Goal: Task Accomplishment & Management: Use online tool/utility

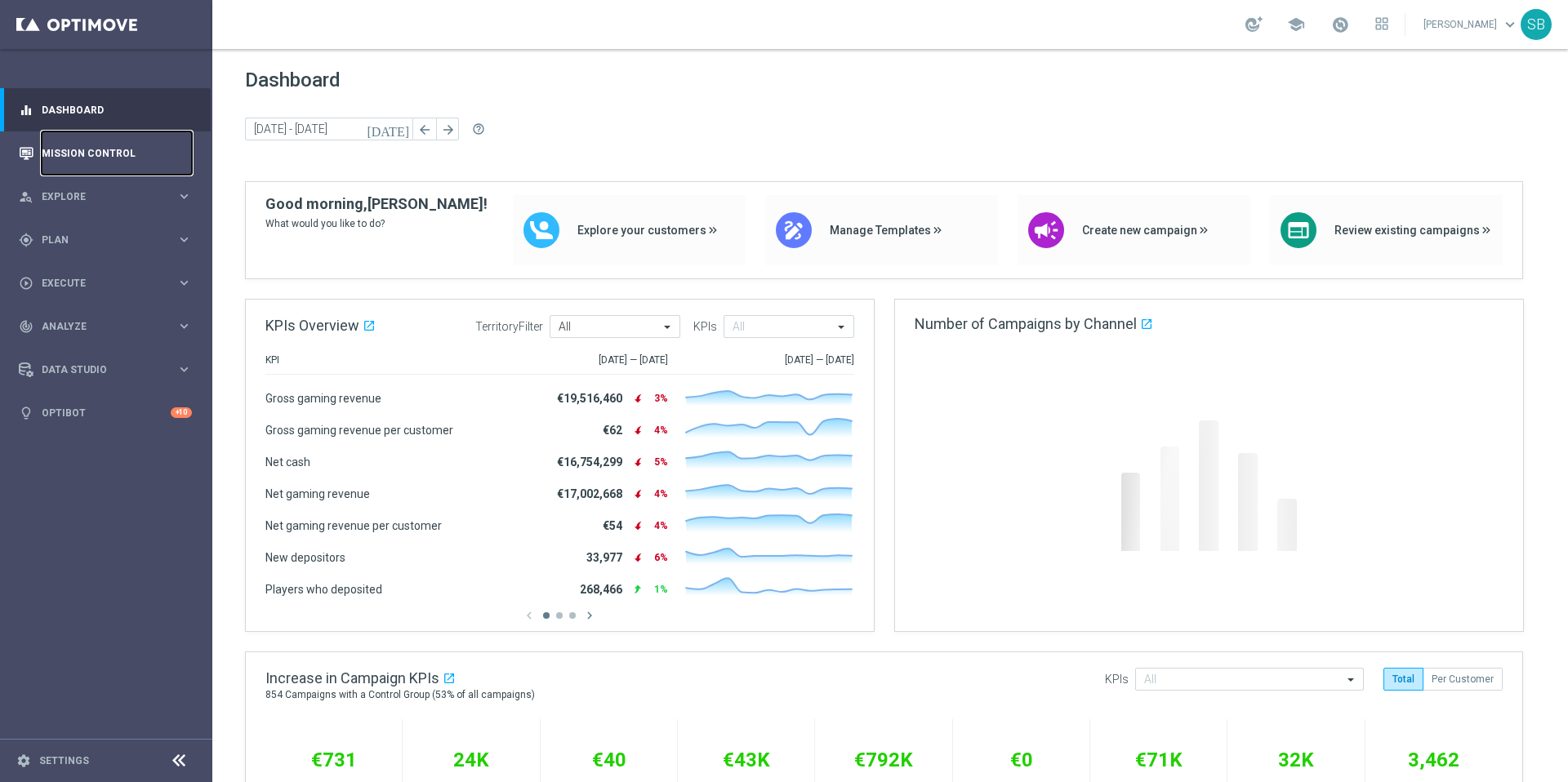
click at [113, 161] on link "Mission Control" at bounding box center [117, 153] width 150 height 43
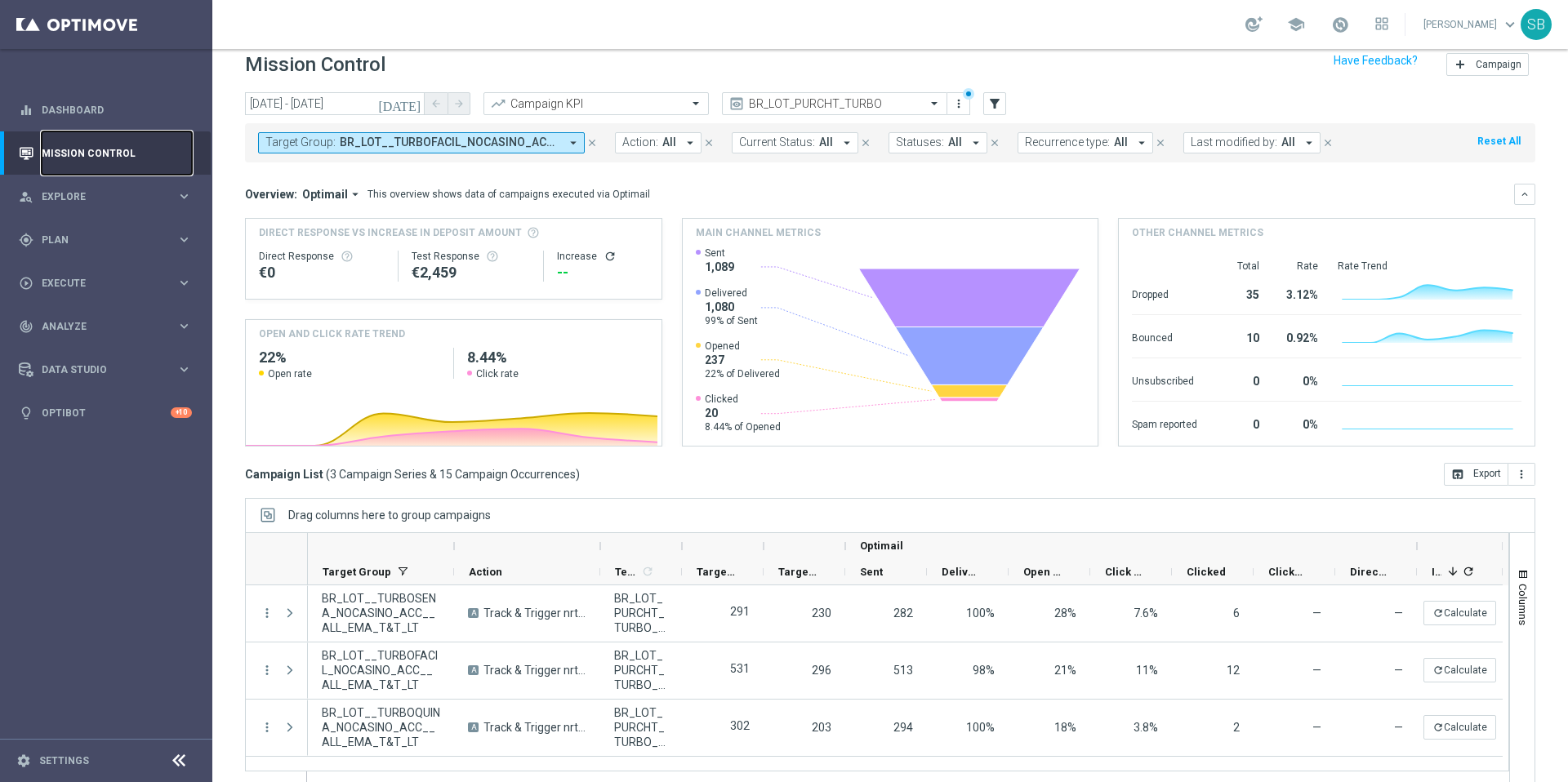
scroll to position [34, 0]
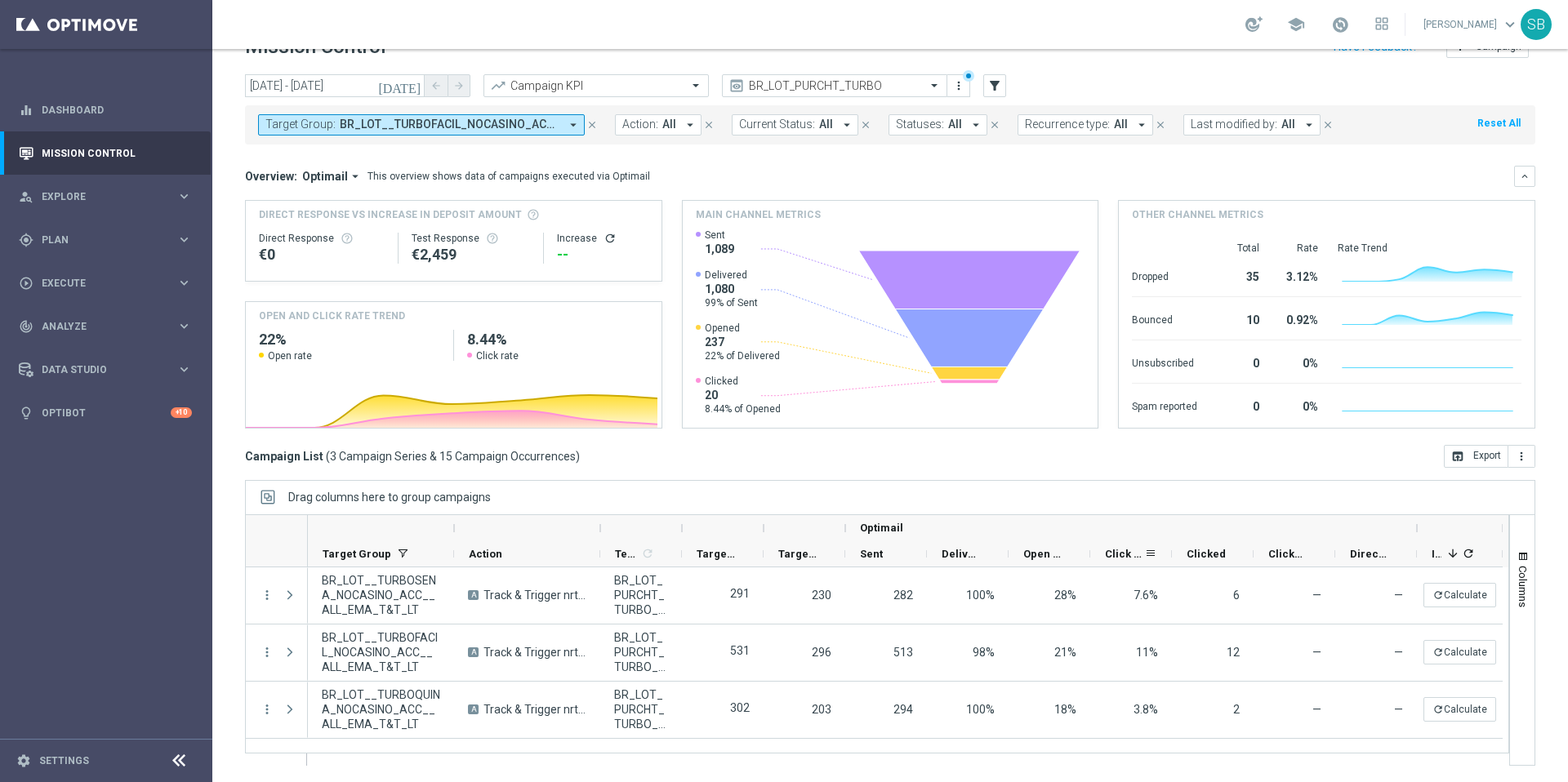
click at [1168, 542] on div "Click Rate" at bounding box center [1132, 554] width 82 height 26
drag, startPoint x: 1168, startPoint y: 545, endPoint x: 1196, endPoint y: 541, distance: 28.3
click at [1196, 541] on div at bounding box center [1199, 554] width 7 height 25
click at [593, 126] on icon "close" at bounding box center [593, 125] width 12 height 12
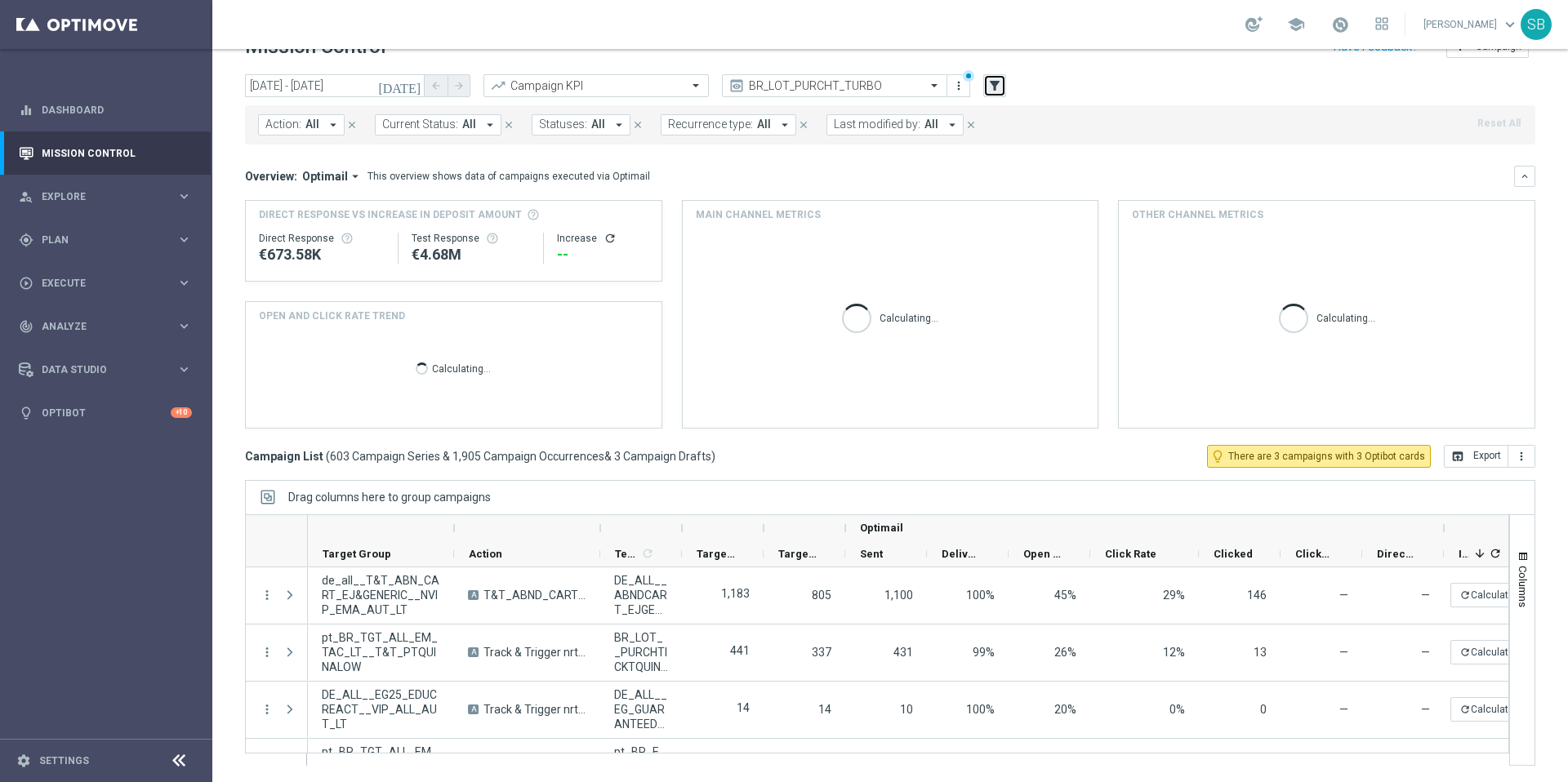
click at [995, 85] on icon "filter_alt" at bounding box center [995, 86] width 15 height 15
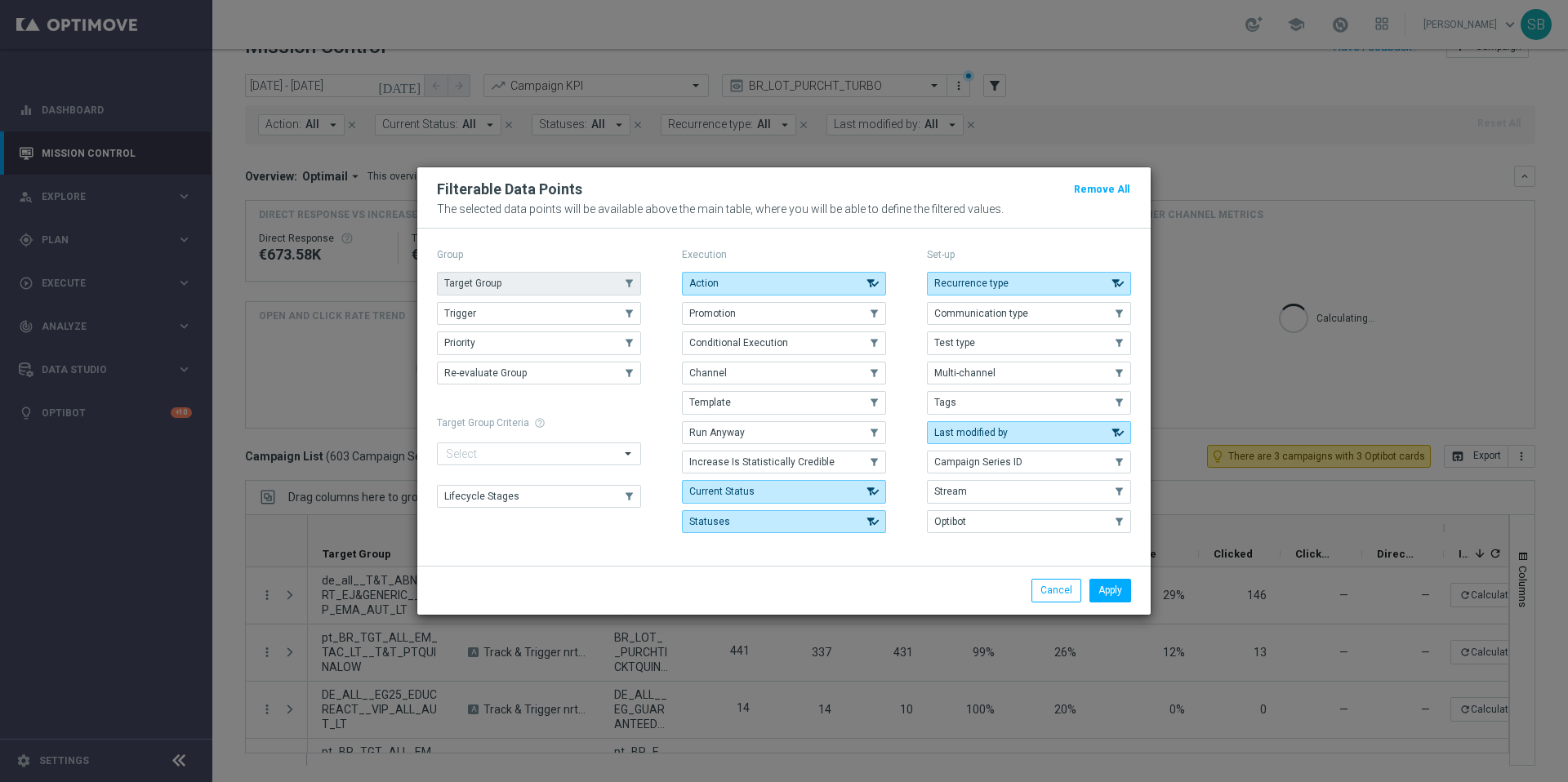
click at [462, 282] on span "Target Group" at bounding box center [473, 283] width 57 height 12
click at [1114, 588] on button "Apply" at bounding box center [1111, 590] width 42 height 23
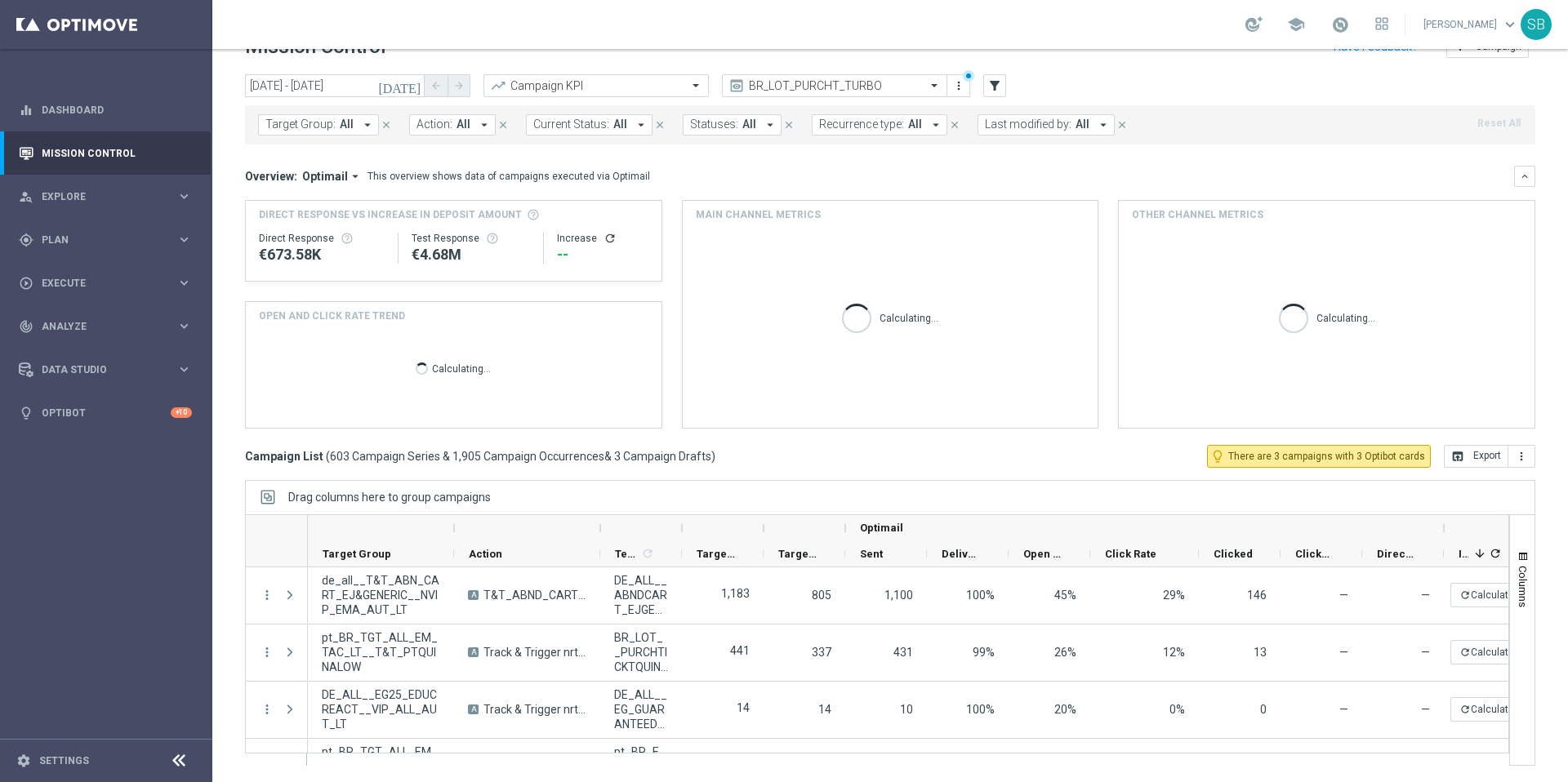
click at [325, 130] on span "Target Group:" at bounding box center [301, 124] width 70 height 14
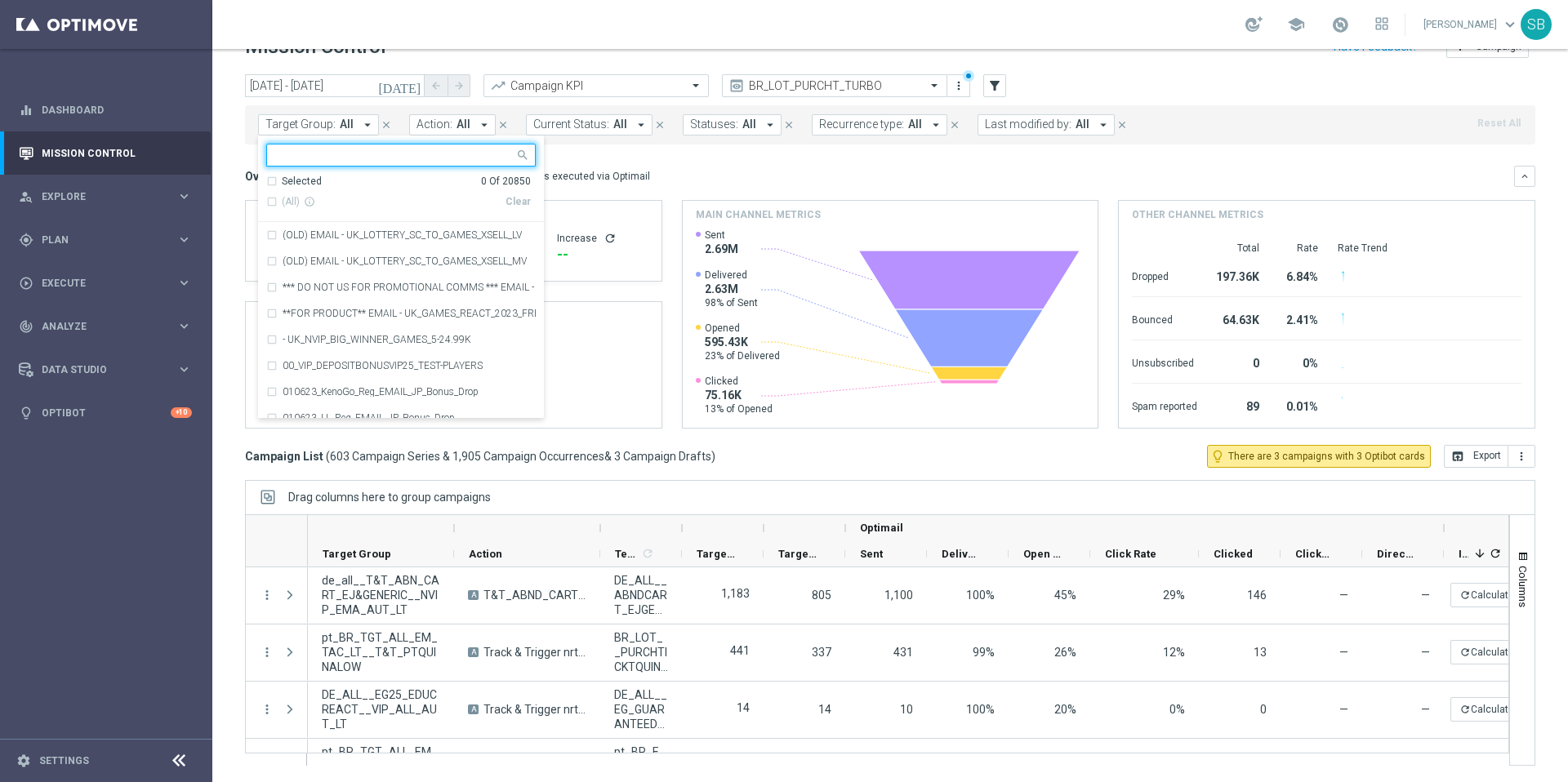
click at [312, 156] on input "text" at bounding box center [395, 155] width 239 height 14
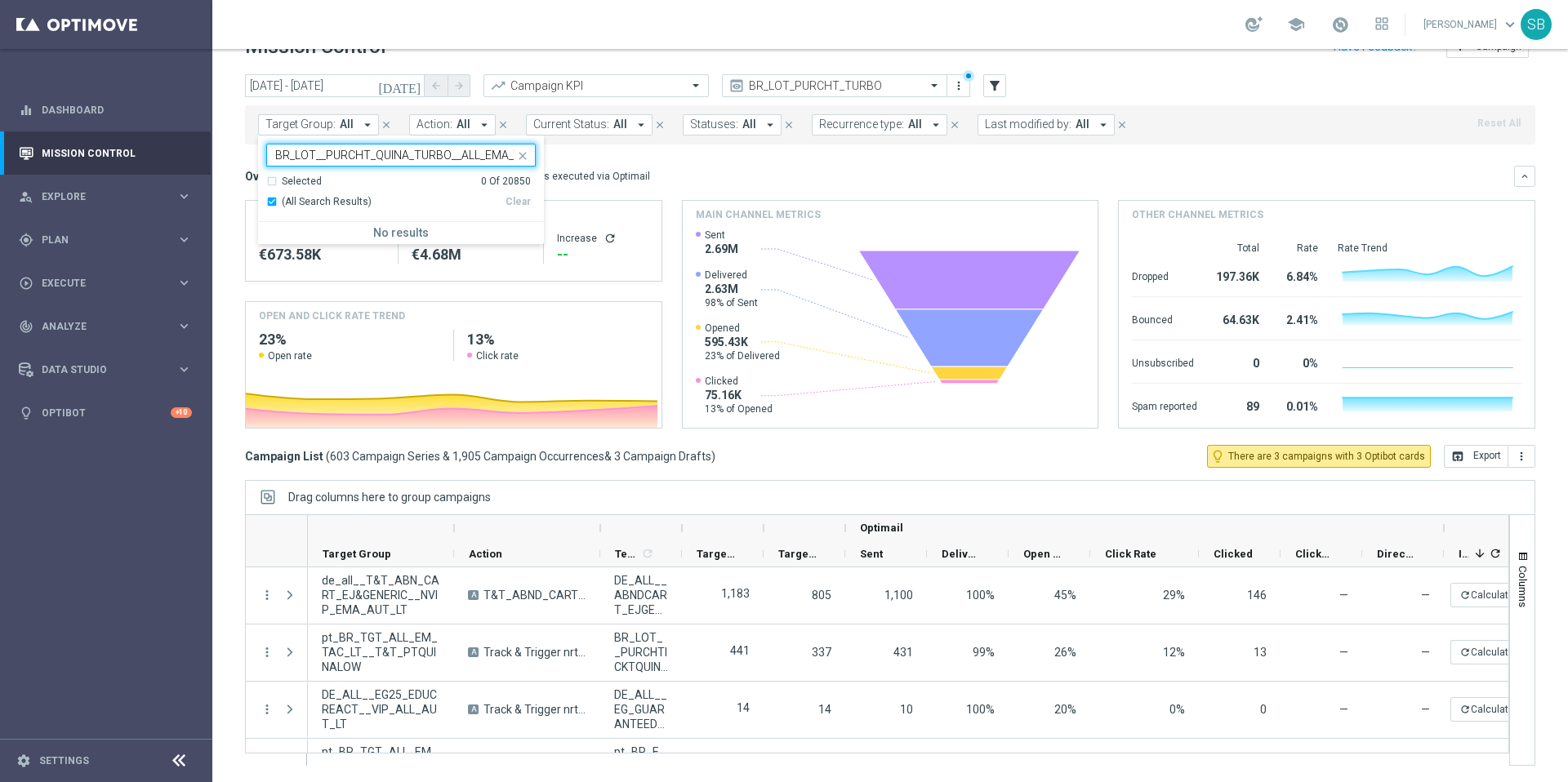
scroll to position [0, 33]
type input "BR_LOT__PURCHT_QUINA_TURBO__ALL_EMA_T&T_LT"
click at [364, 124] on icon "arrow_drop_down" at bounding box center [368, 125] width 15 height 15
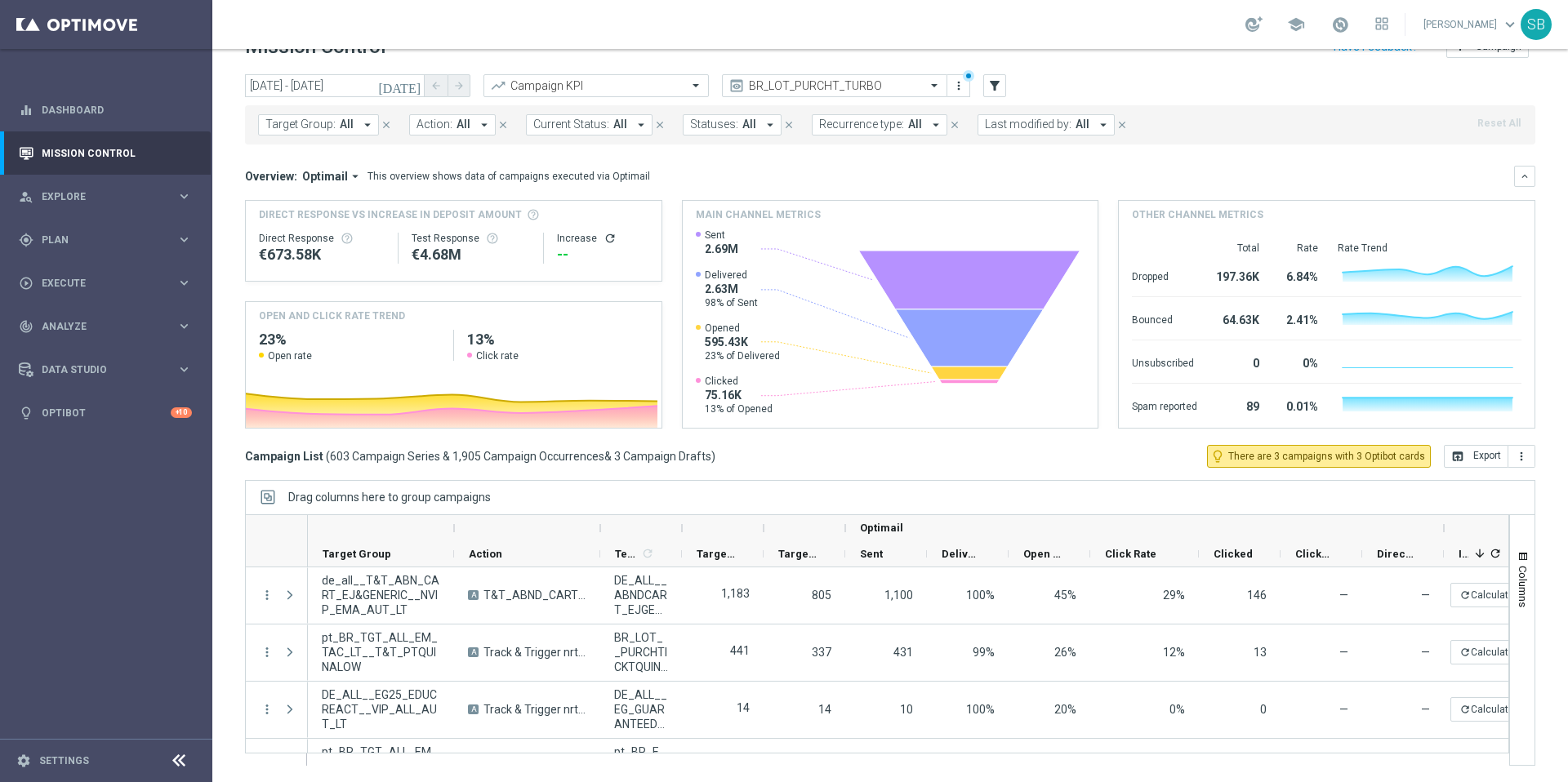
click at [364, 124] on icon "arrow_drop_down" at bounding box center [368, 125] width 15 height 15
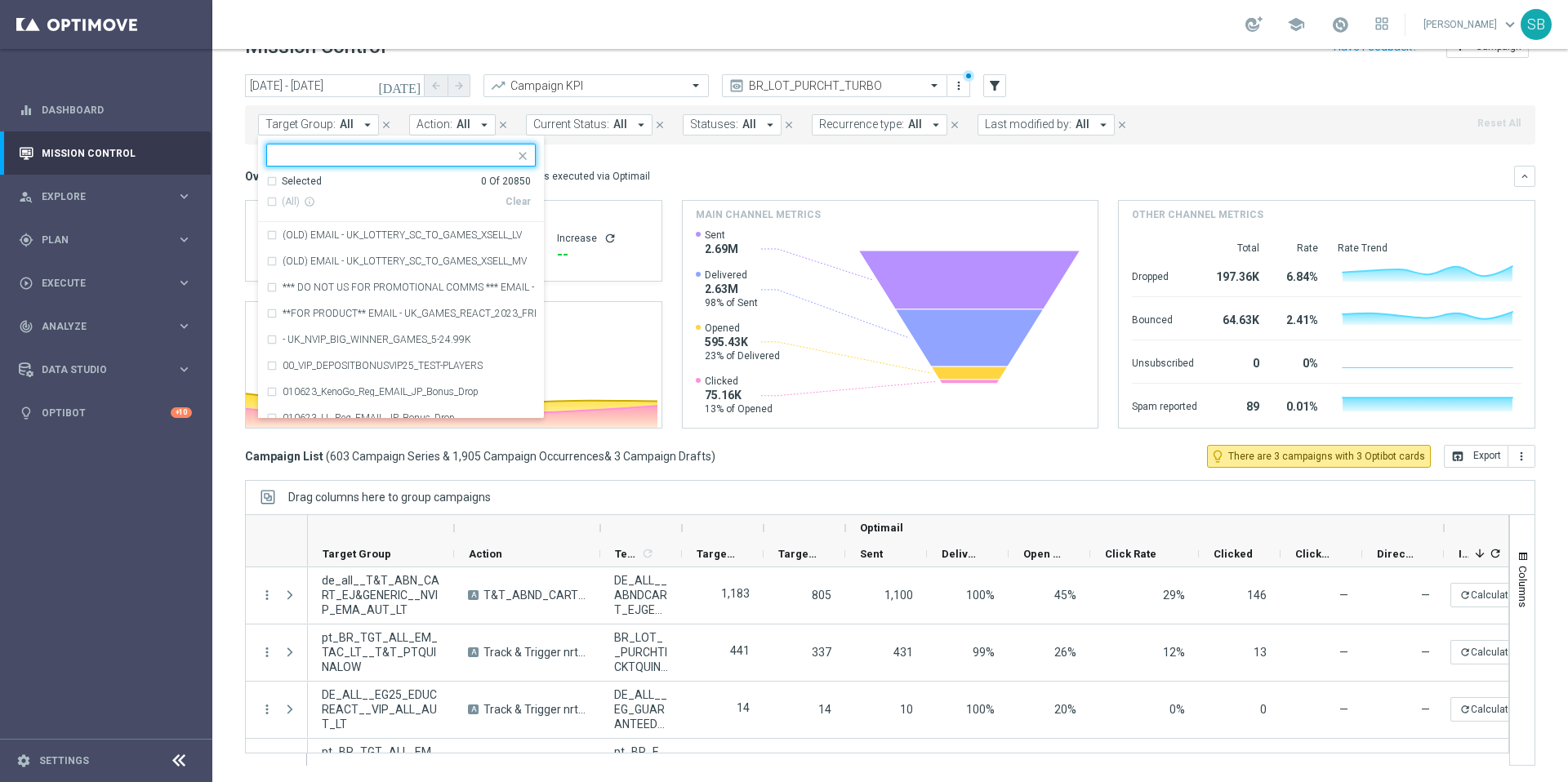
click at [323, 161] on input "text" at bounding box center [395, 155] width 239 height 14
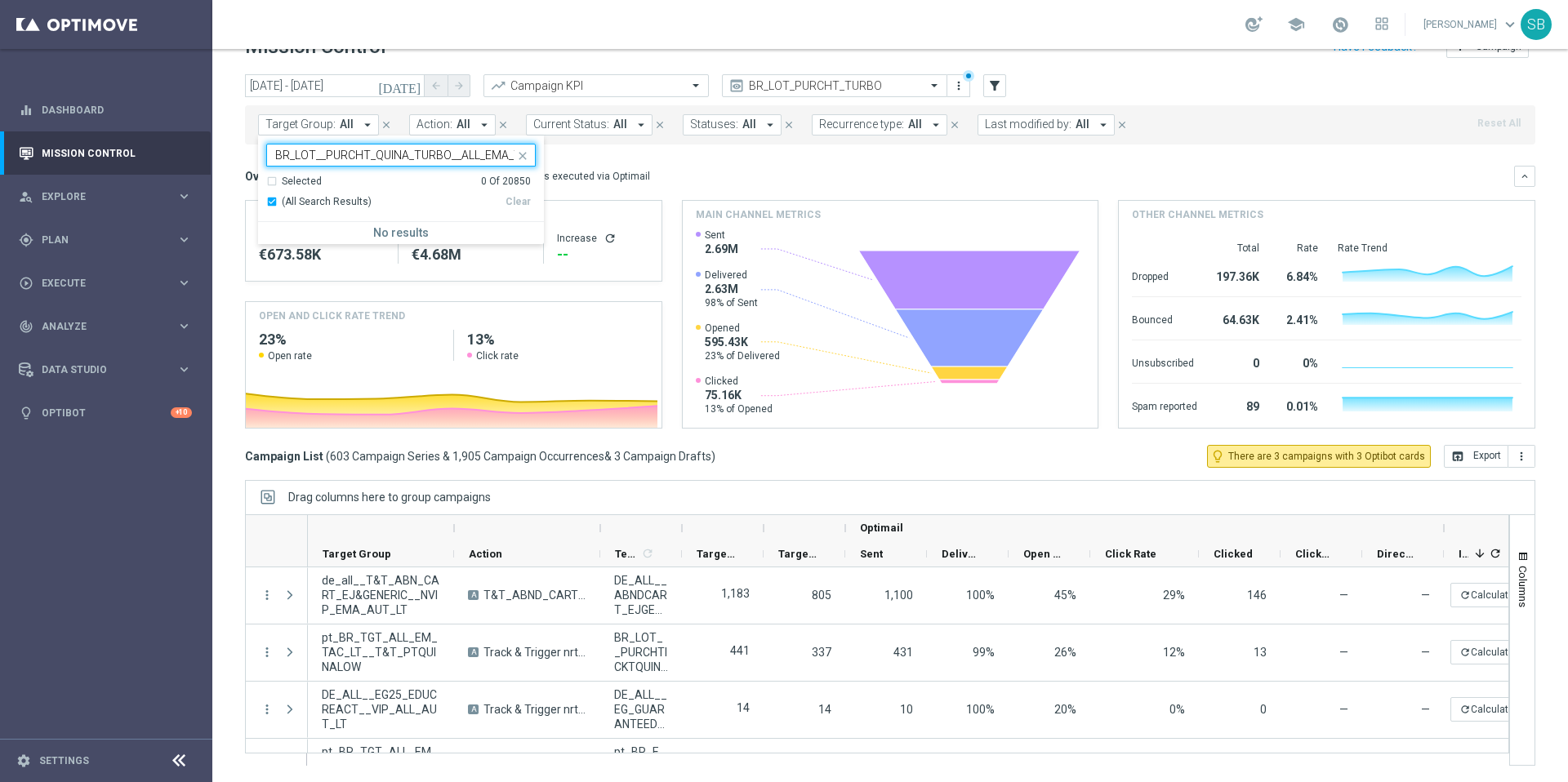
scroll to position [0, 33]
click at [271, 201] on div "(All Search Results)" at bounding box center [386, 202] width 239 height 14
type input "BR_LOT__PURCHT_QUINA_TURBO__ALL_EMA_T&T_LT"
click at [360, 126] on icon "arrow_drop_down" at bounding box center [368, 125] width 15 height 15
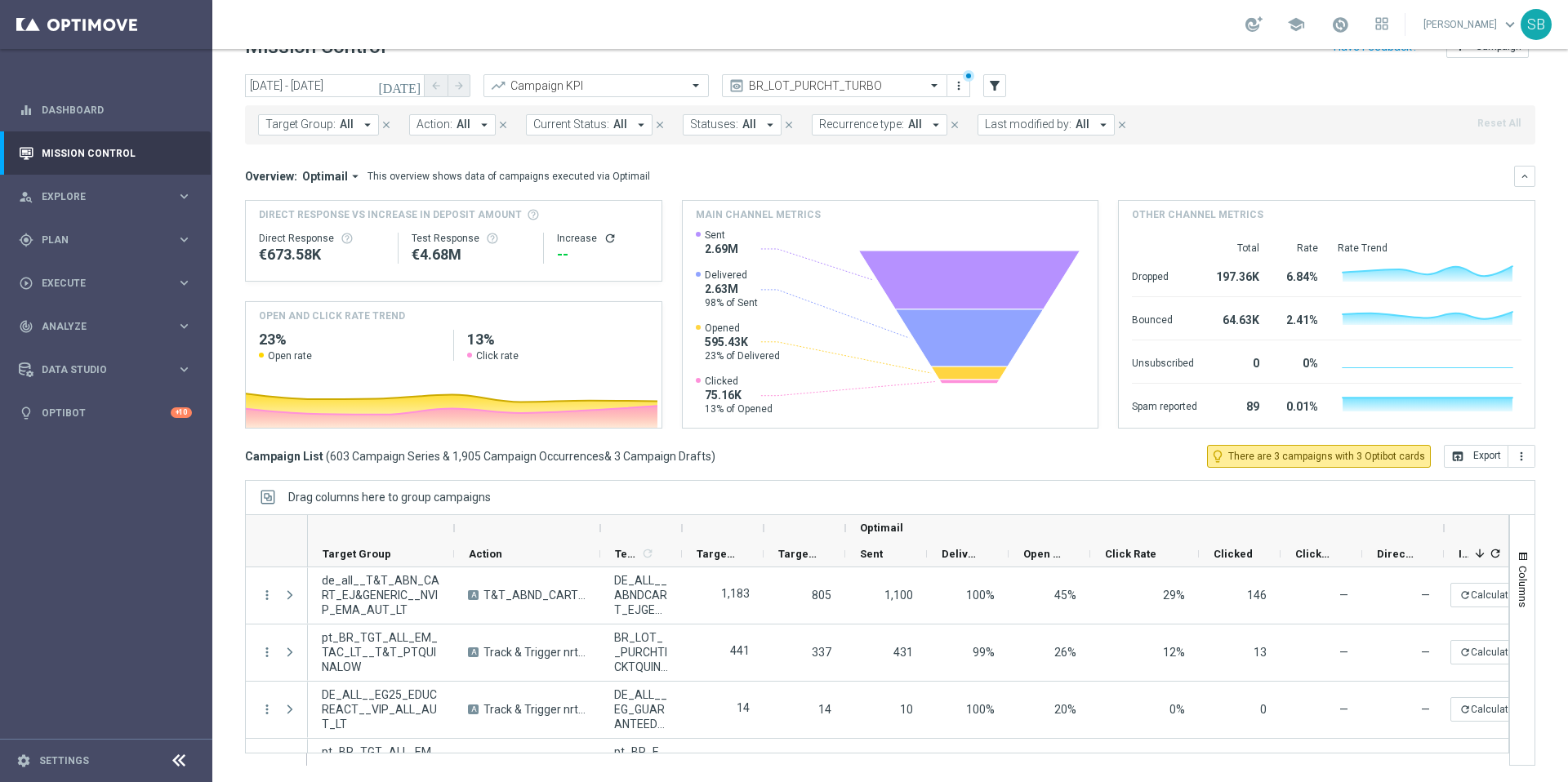
click at [360, 127] on icon "arrow_drop_down" at bounding box center [368, 125] width 15 height 15
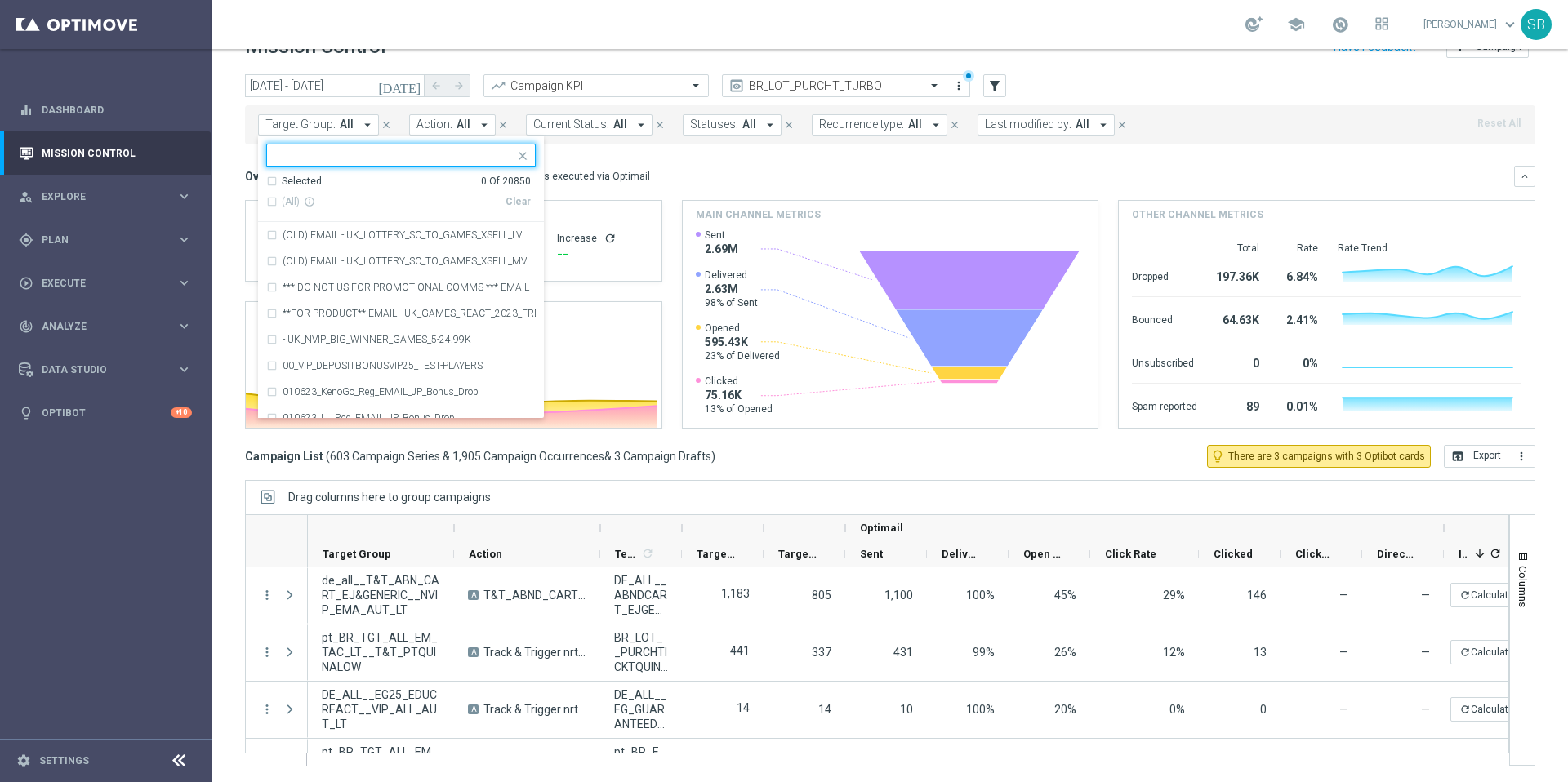
click at [353, 156] on input "text" at bounding box center [395, 155] width 239 height 14
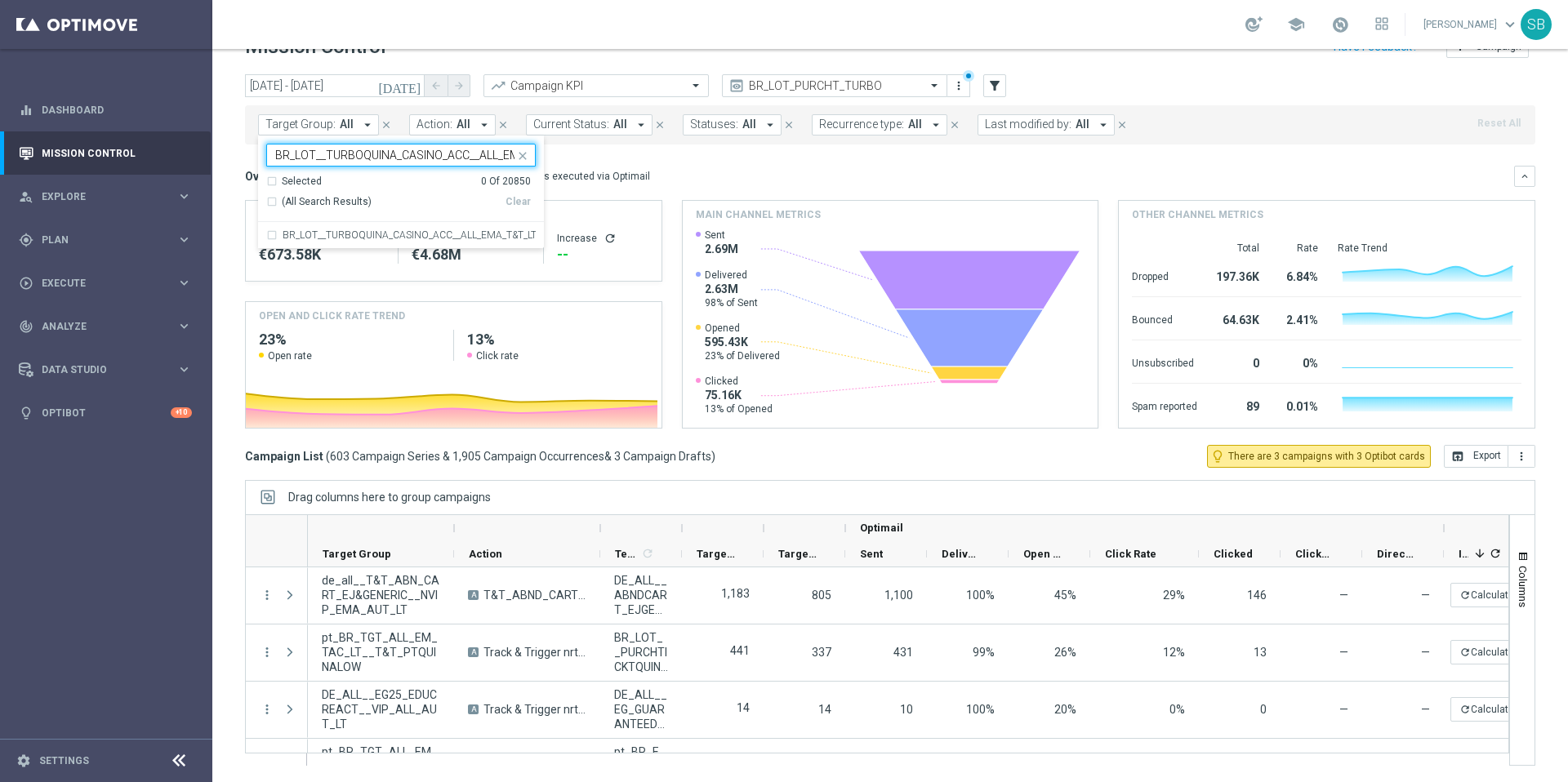
scroll to position [0, 52]
click at [273, 238] on div "BR_LOT__TURBOQUINA_CASINO_ACC__ALL_EMA_T&T_LT" at bounding box center [401, 235] width 269 height 26
type input "BR_LOT__TURBOQUINA_CASINO_ACC__ALL_EMA_T&T_LT"
click at [709, 164] on mini-dashboard "Overview: Optimail arrow_drop_down This overview shows data of campaigns execut…" at bounding box center [890, 295] width 1291 height 301
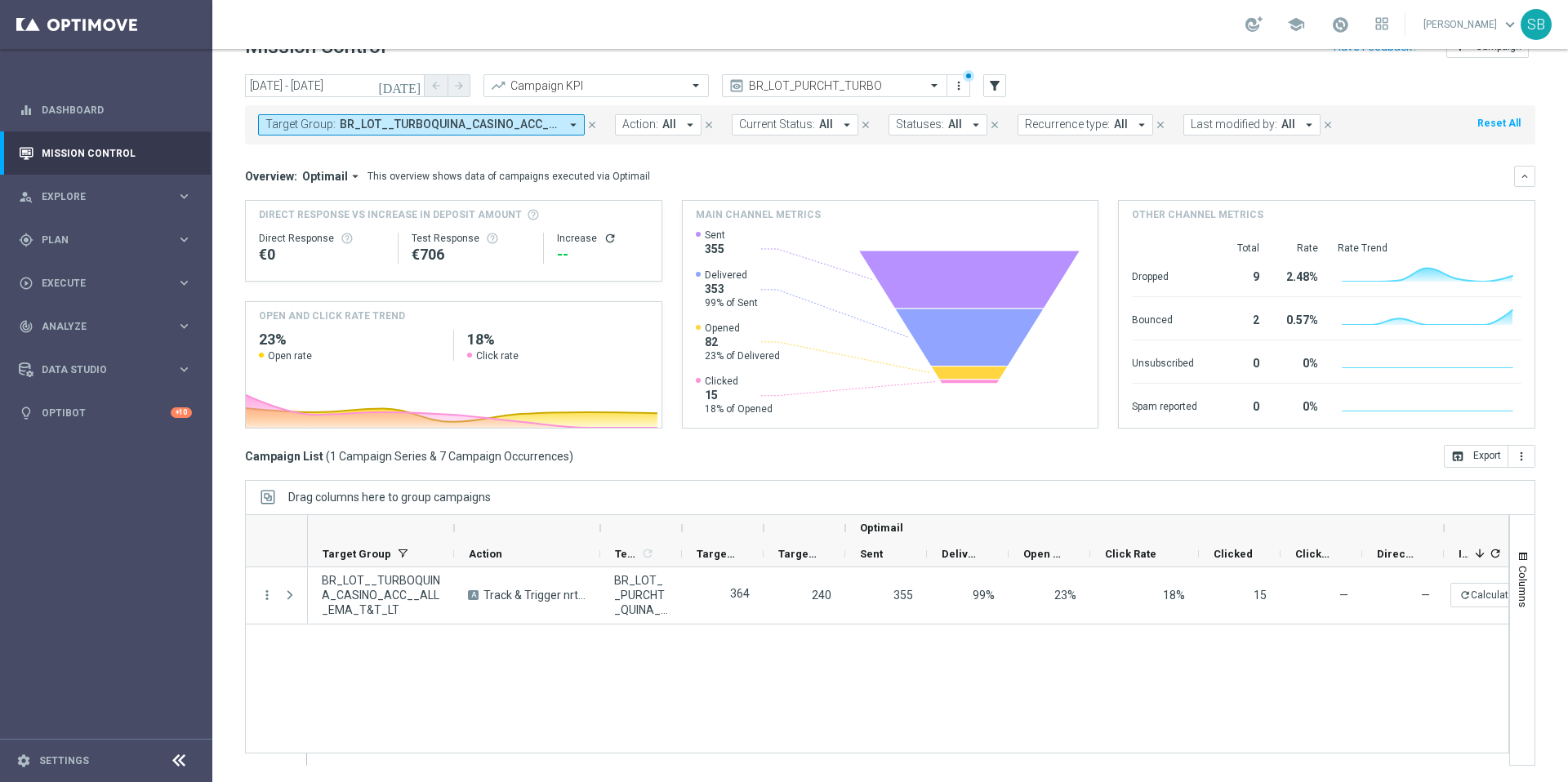
click at [574, 124] on icon "arrow_drop_down" at bounding box center [573, 125] width 15 height 15
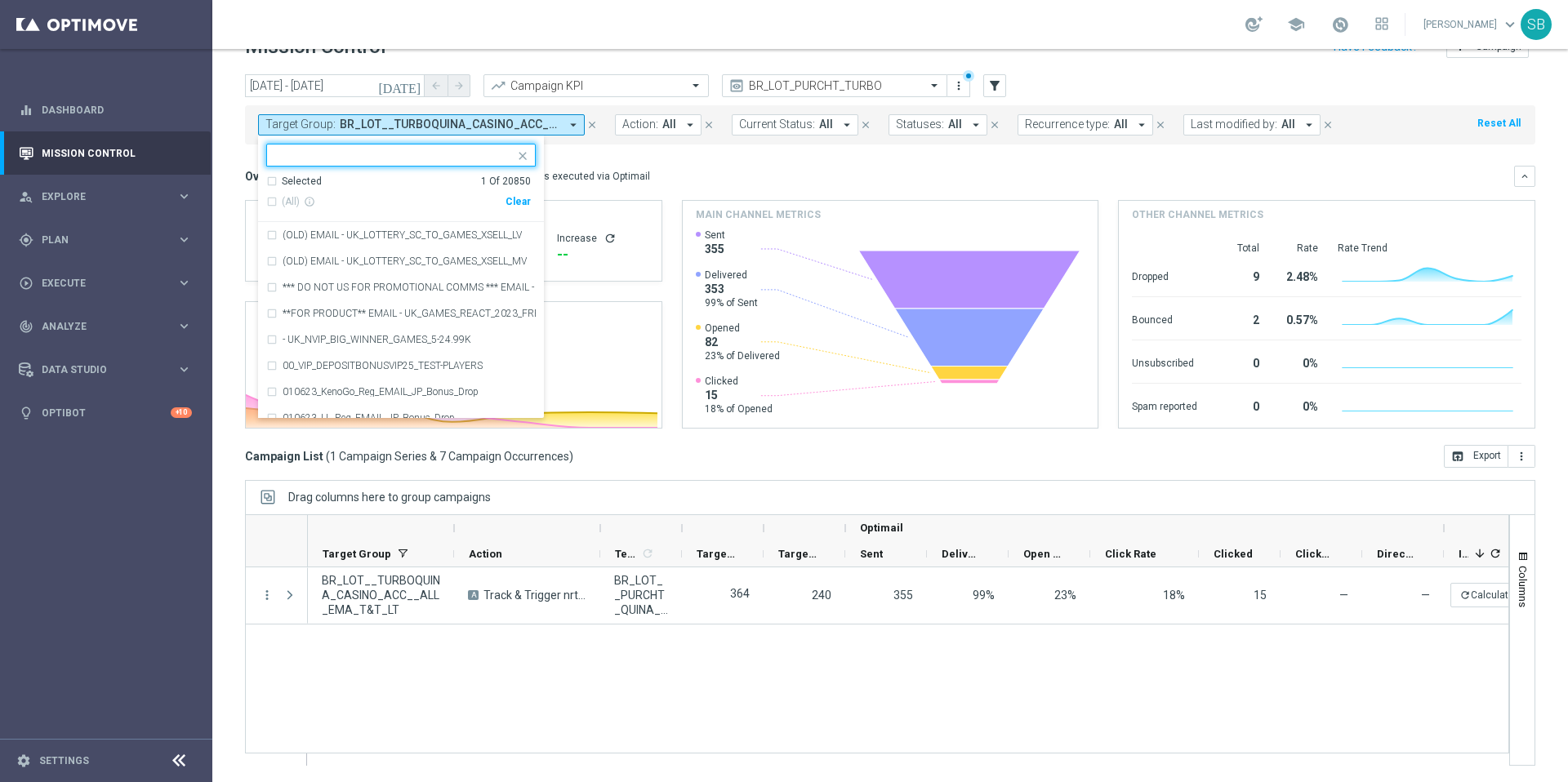
click at [367, 155] on input "text" at bounding box center [395, 155] width 239 height 14
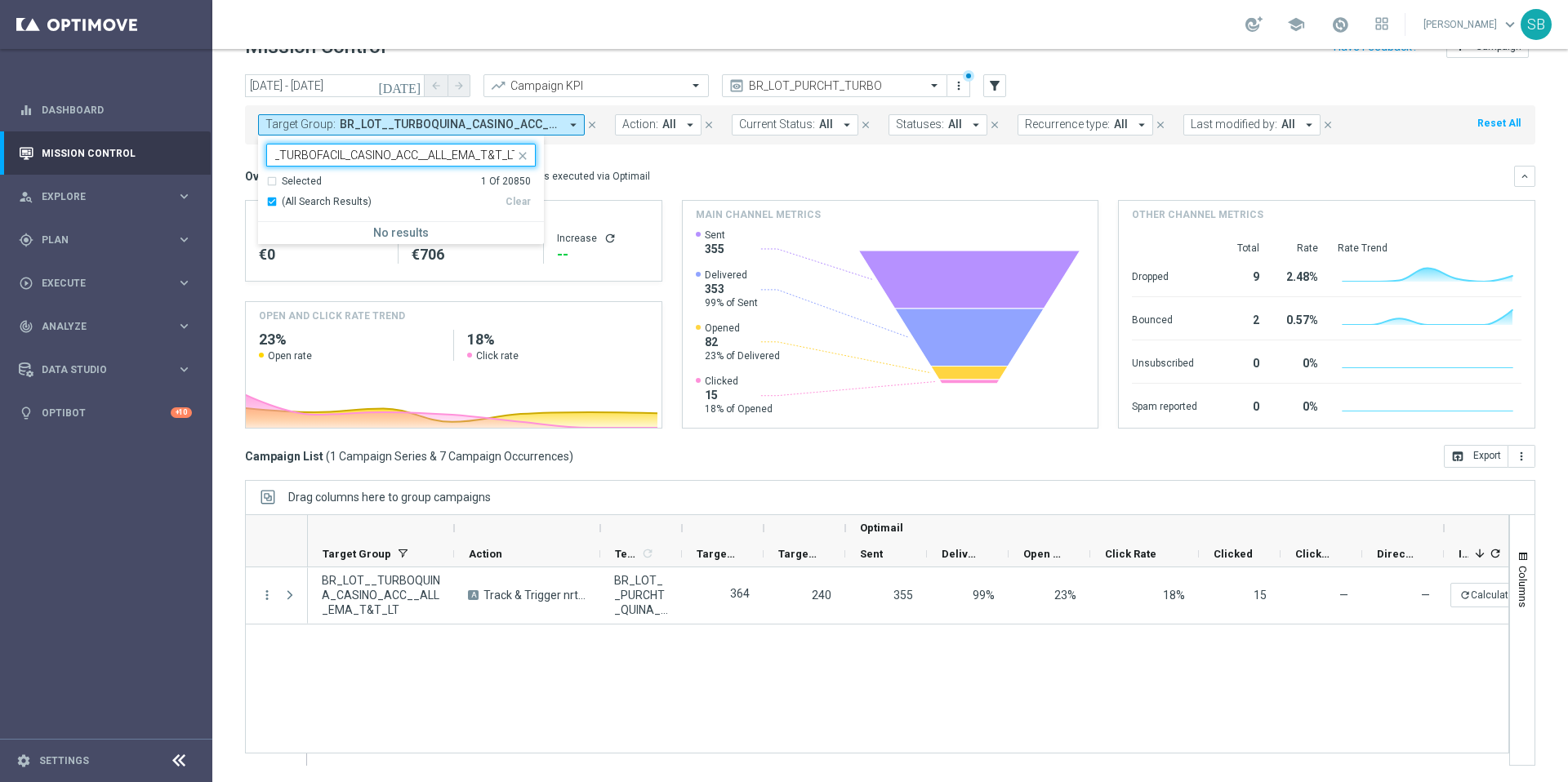
type input "BR_LOT__TURBOFACIL_CASINO_ACC__ALL_EMA_T&T_LT"
click at [625, 152] on mini-dashboard "Overview: Optimail arrow_drop_down This overview shows data of campaigns execut…" at bounding box center [890, 295] width 1291 height 301
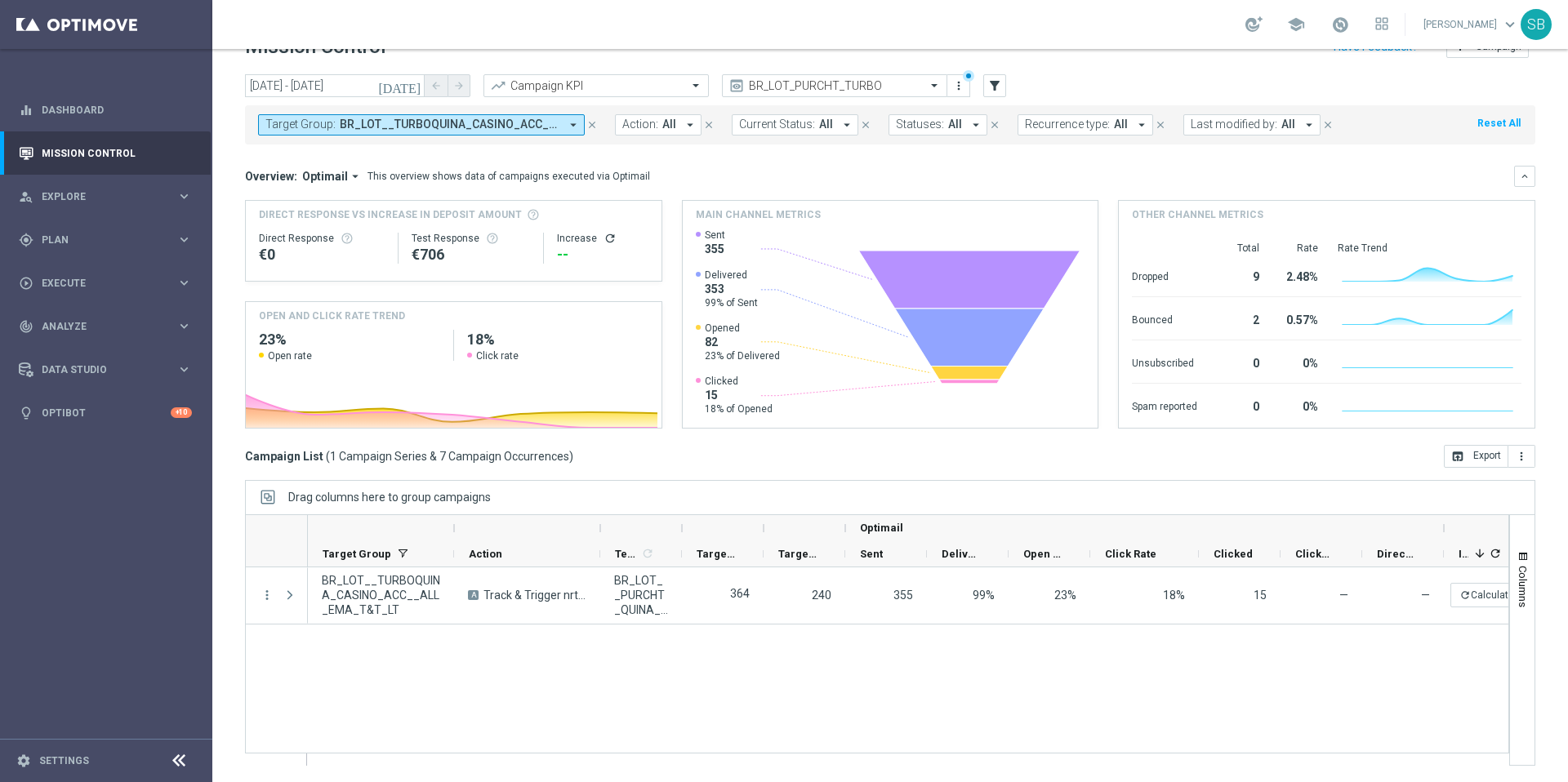
click at [543, 129] on span "BR_LOT__TURBOQUINA_CASINO_ACC__ALL_EMA_T&T_LT" at bounding box center [450, 124] width 220 height 14
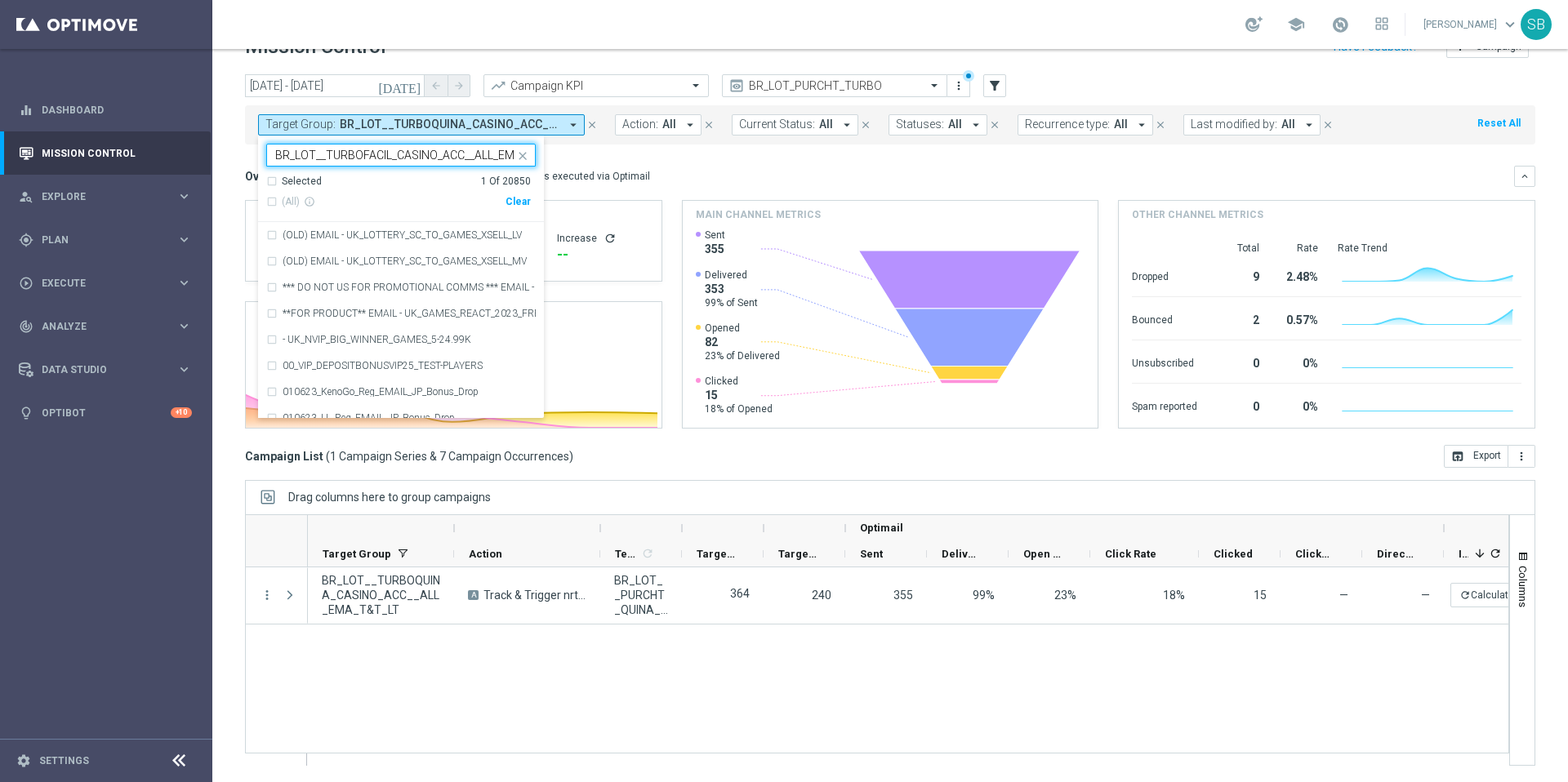
scroll to position [0, 47]
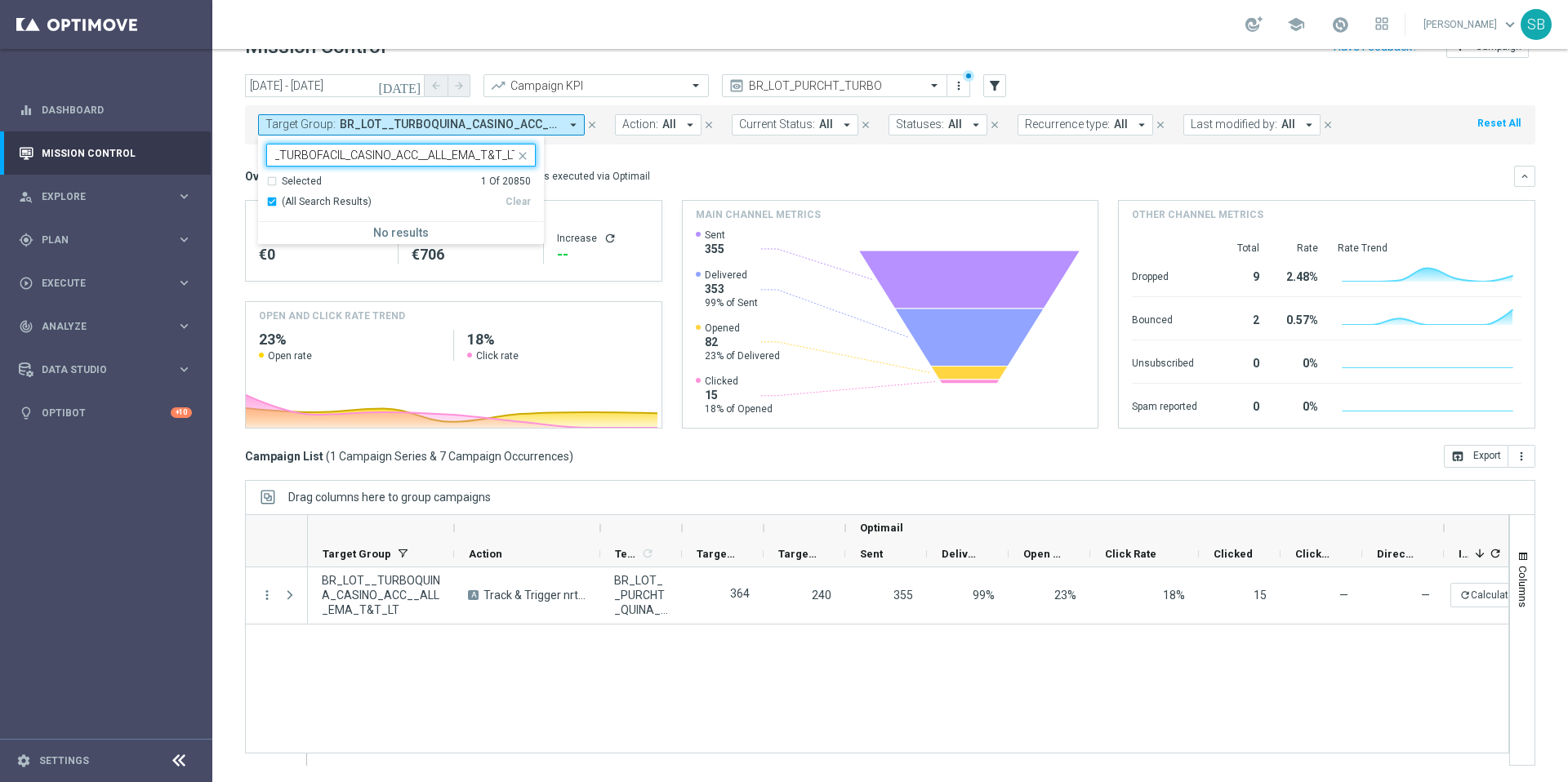
type input "BR_LOT__TURBOFACIL_CASINO_ACC__ALL_EMA_T&T_LT"
click at [684, 155] on mini-dashboard "Overview: Optimail arrow_drop_down This overview shows data of campaigns execut…" at bounding box center [890, 295] width 1291 height 301
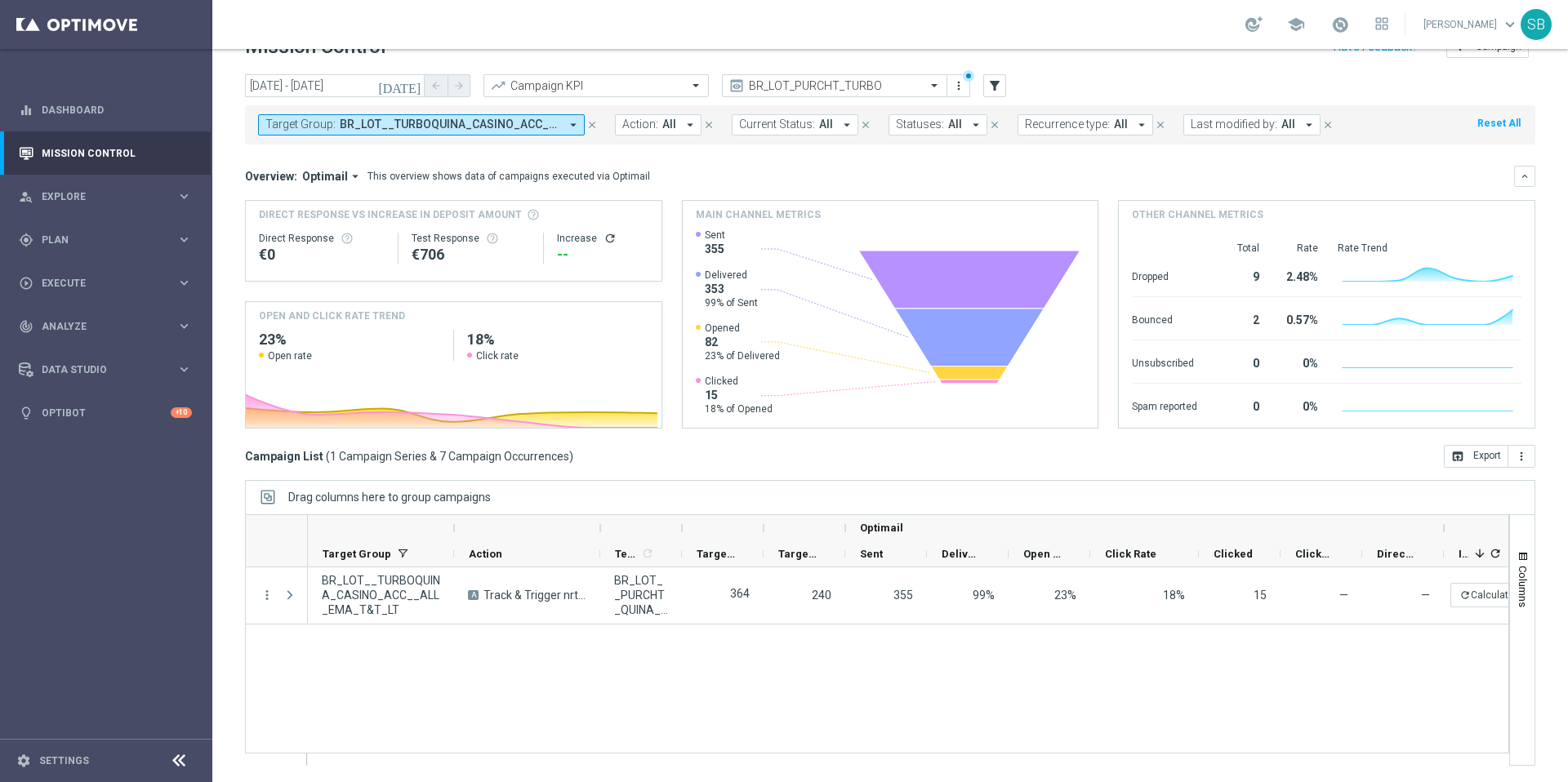
click at [570, 125] on icon "arrow_drop_down" at bounding box center [573, 125] width 15 height 15
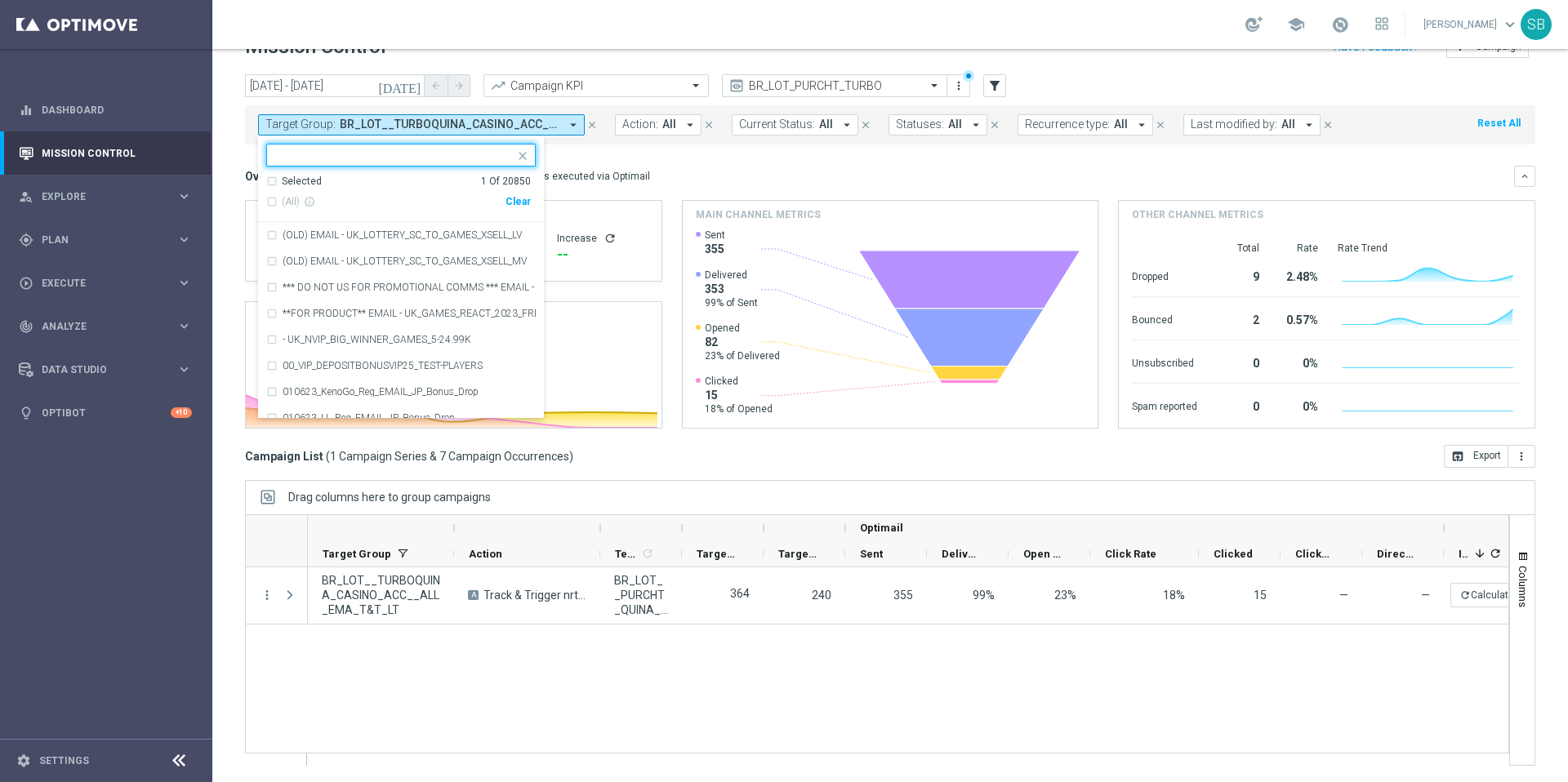
click at [326, 157] on input "text" at bounding box center [395, 155] width 239 height 14
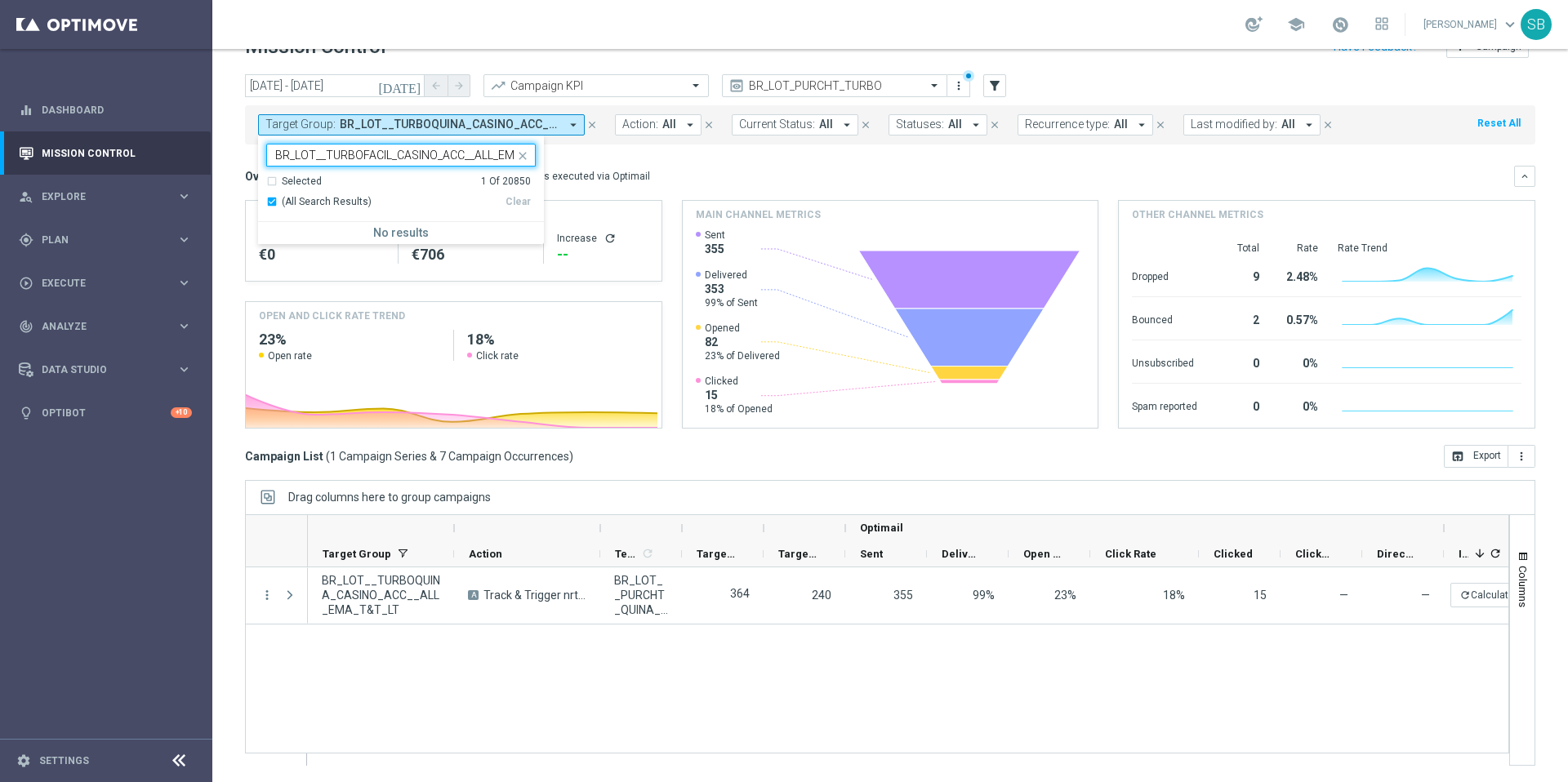
scroll to position [0, 47]
type input "BR_LOT__TURBOFACIL_CASINO_ACC__ALL_EMA_T&T_LT"
click at [677, 163] on mini-dashboard "Overview: Optimail arrow_drop_down This overview shows data of campaigns execut…" at bounding box center [890, 295] width 1291 height 301
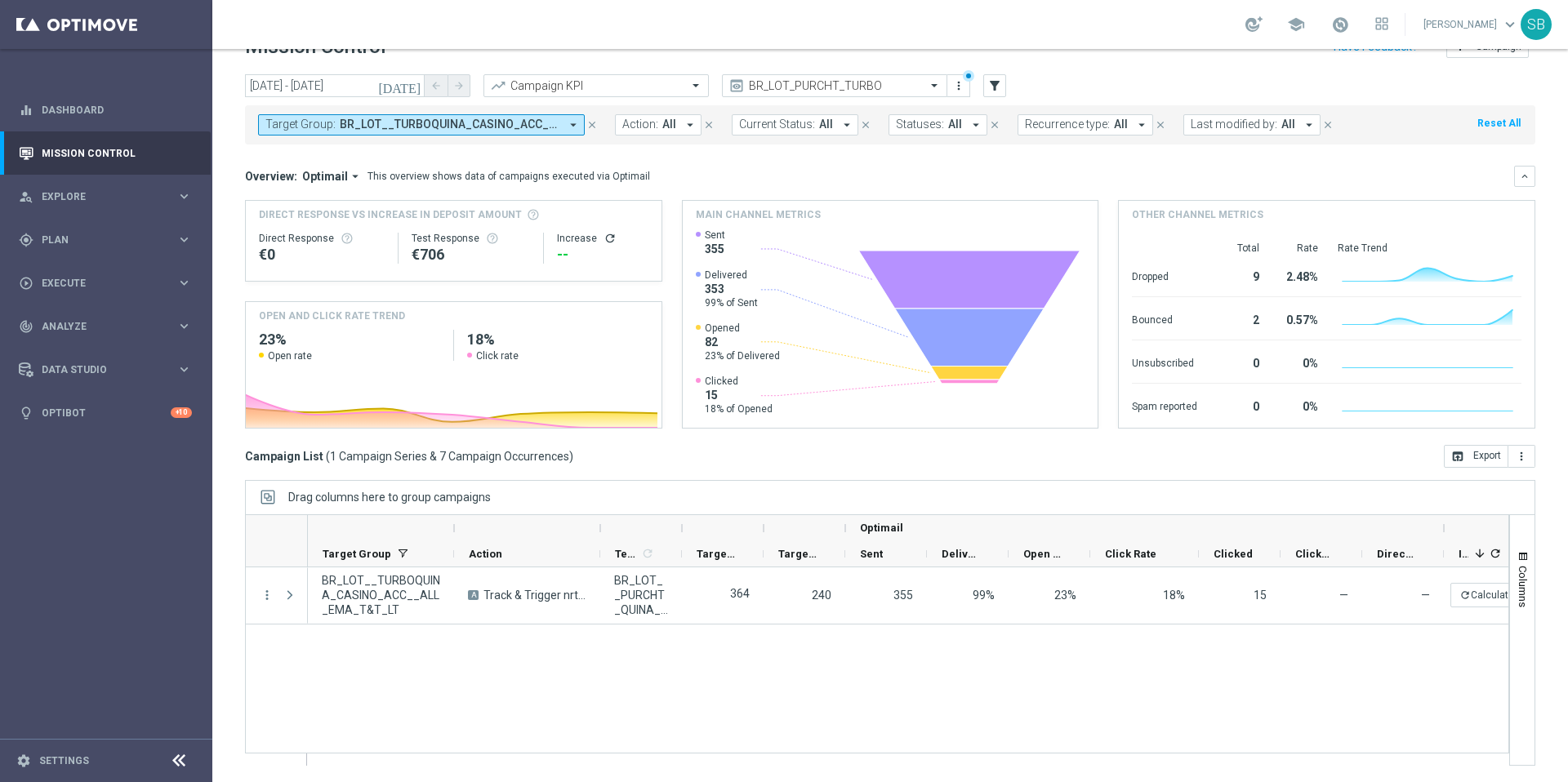
click at [532, 125] on span "BR_LOT__TURBOQUINA_CASINO_ACC__ALL_EMA_T&T_LT" at bounding box center [450, 124] width 220 height 14
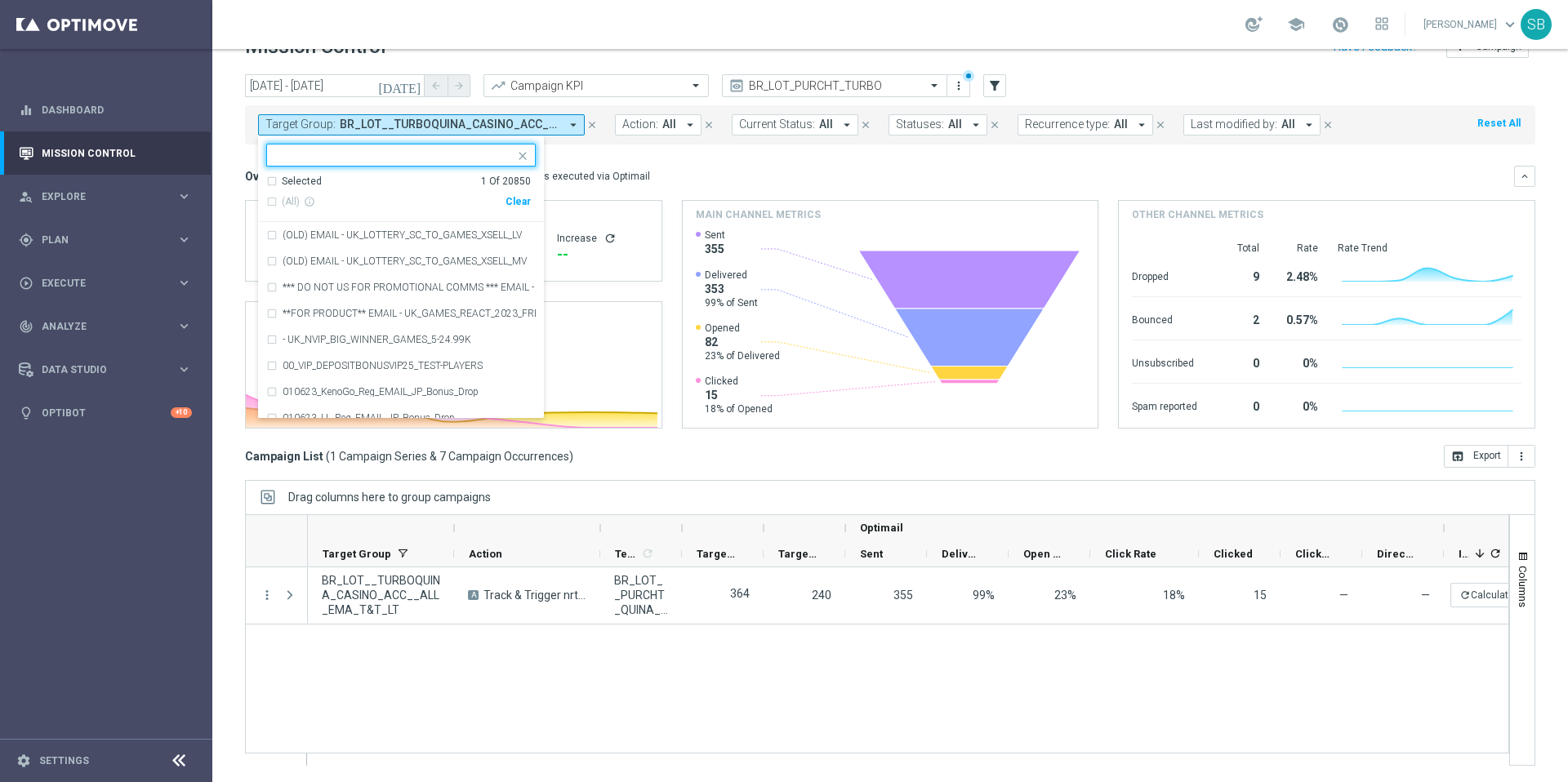
click at [343, 160] on input "text" at bounding box center [395, 155] width 239 height 14
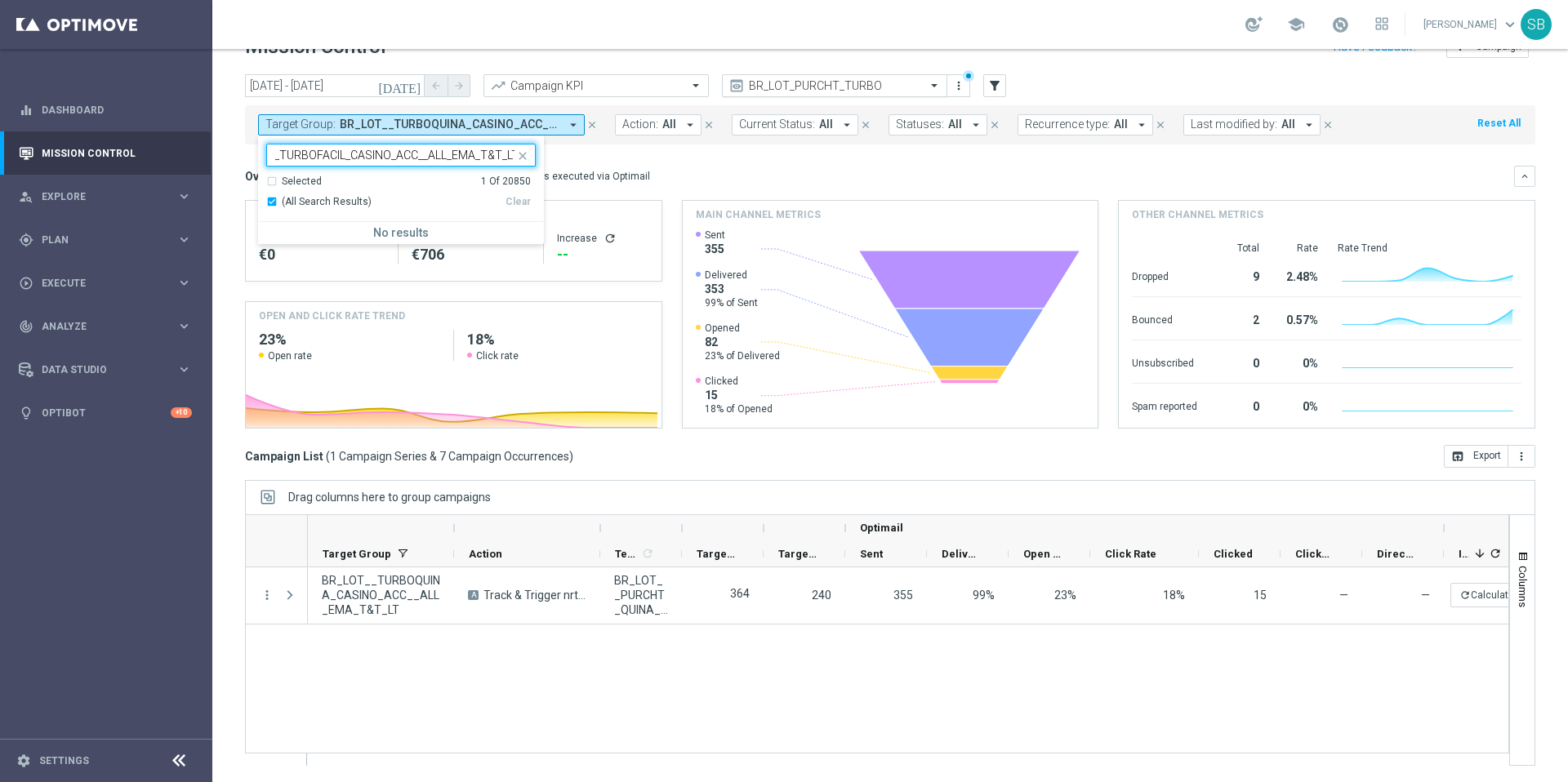
type input "BR_LOT__TURBOFACIL_CASINO_ACC__ALL_EMA_T&T_LT"
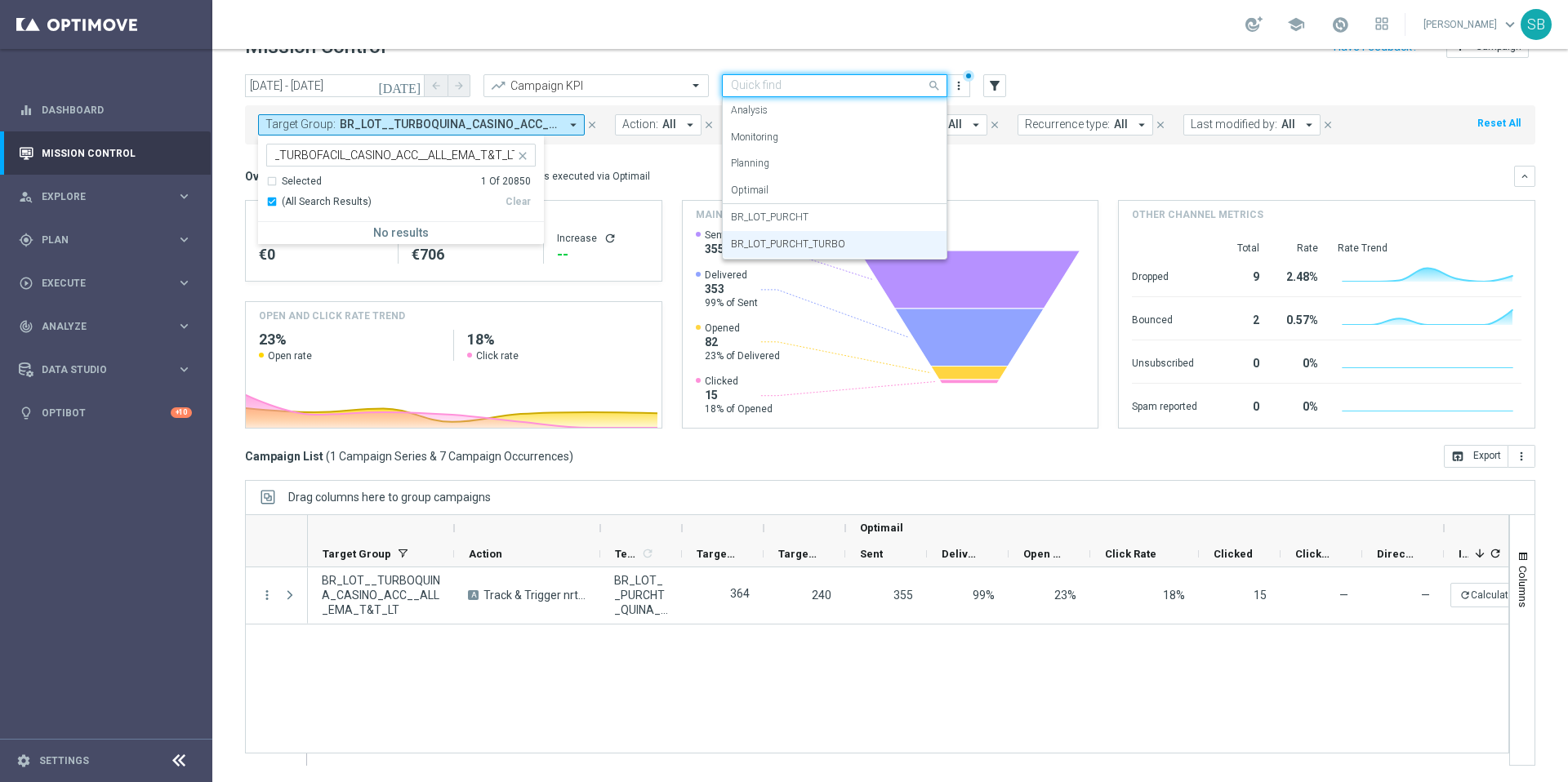
scroll to position [0, 0]
click at [855, 89] on input "text" at bounding box center [818, 86] width 175 height 14
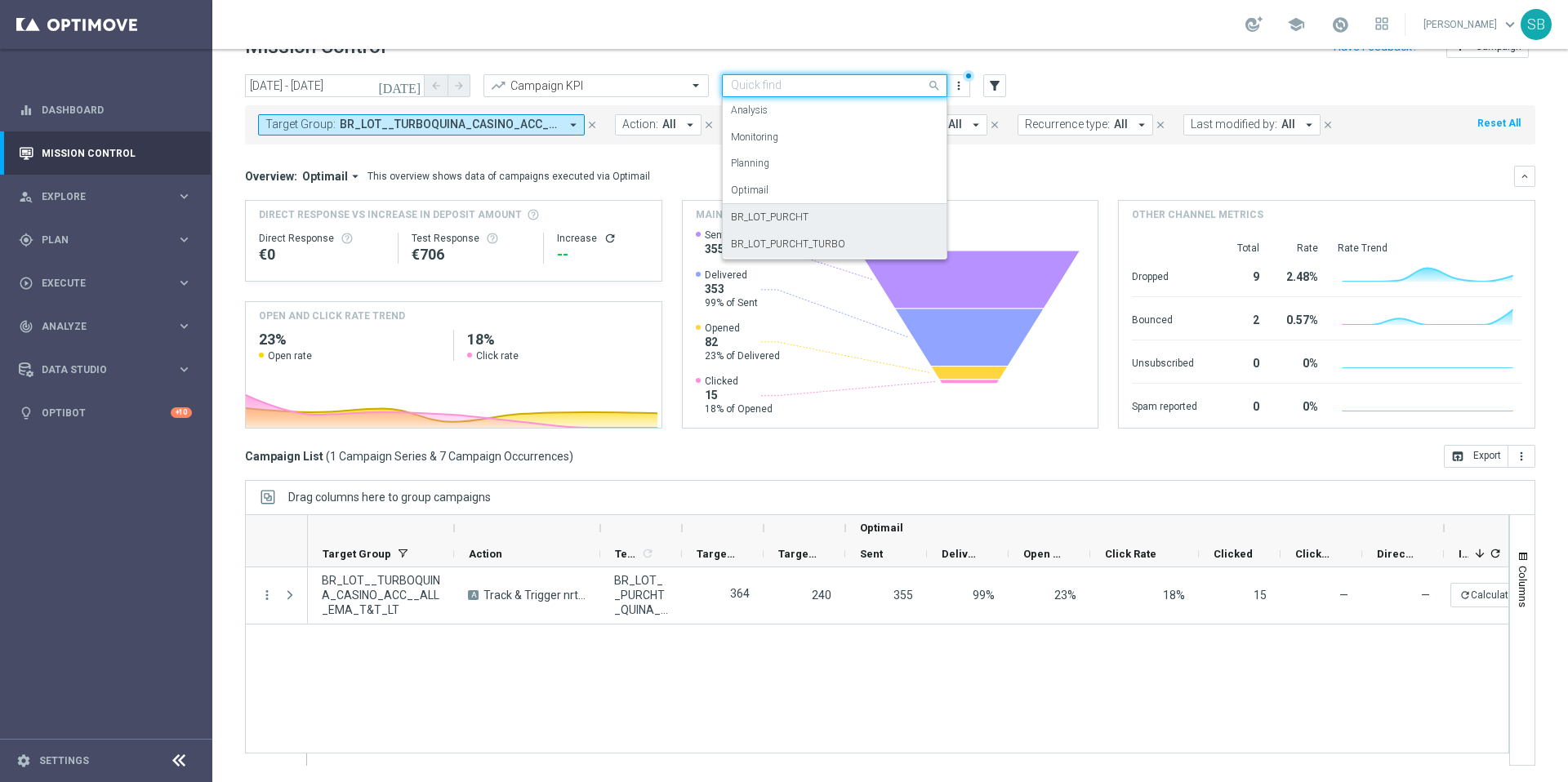
click at [802, 221] on label "BR_LOT_PURCHT" at bounding box center [770, 217] width 78 height 14
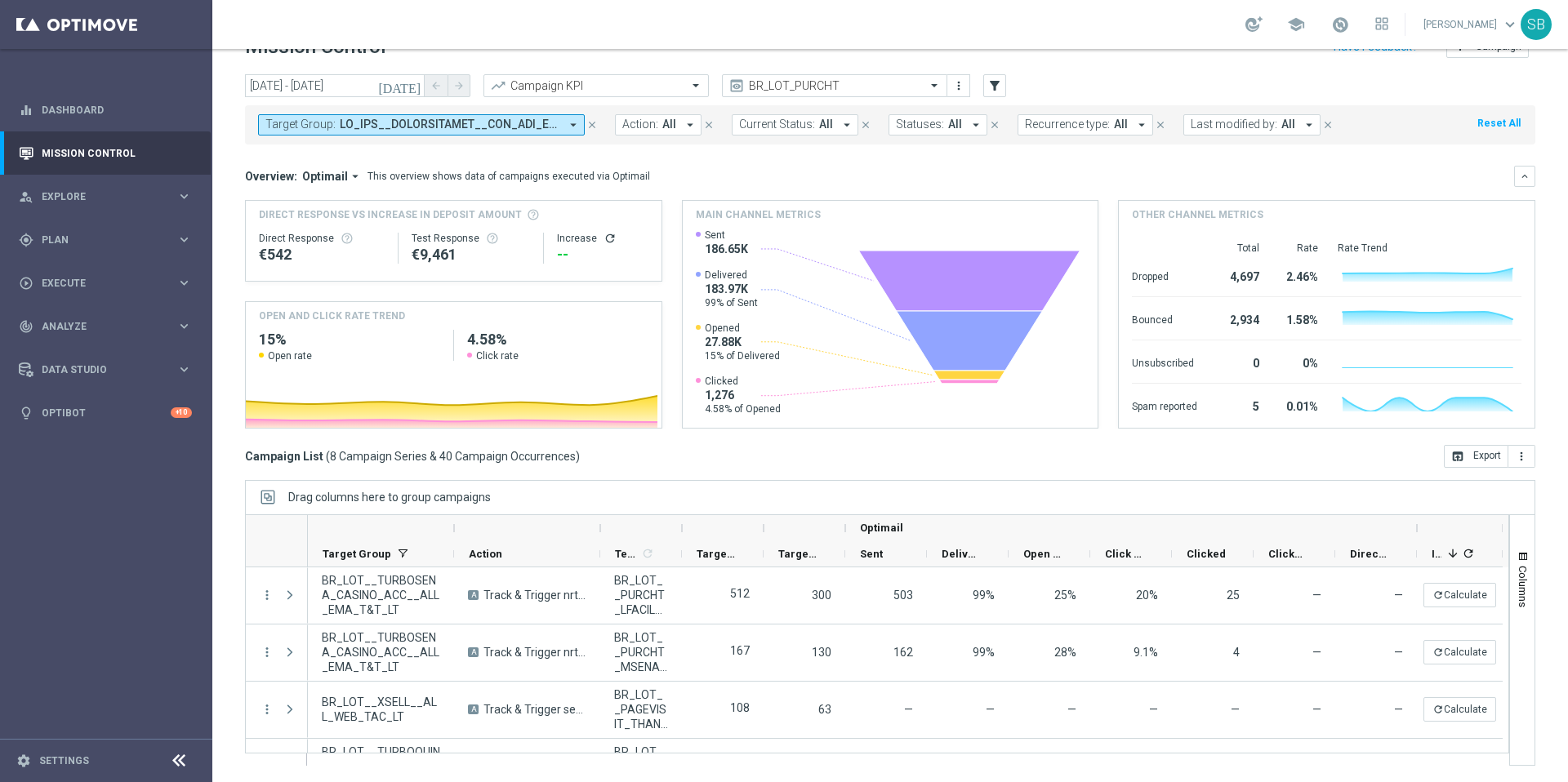
click at [604, 240] on icon "refresh" at bounding box center [610, 239] width 13 height 13
click at [77, 200] on span "Explore" at bounding box center [109, 197] width 135 height 10
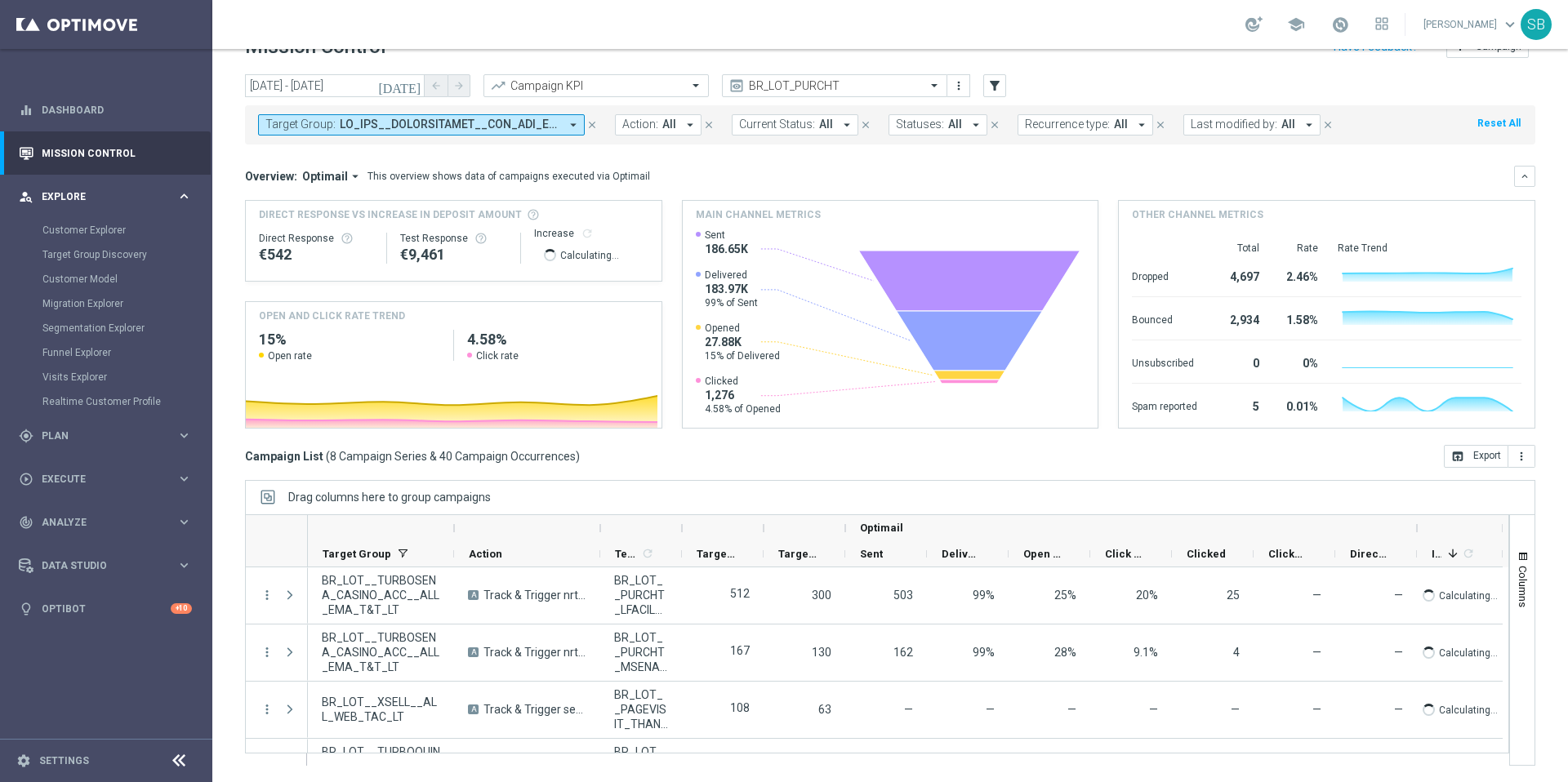
click at [77, 200] on span "Explore" at bounding box center [109, 197] width 135 height 10
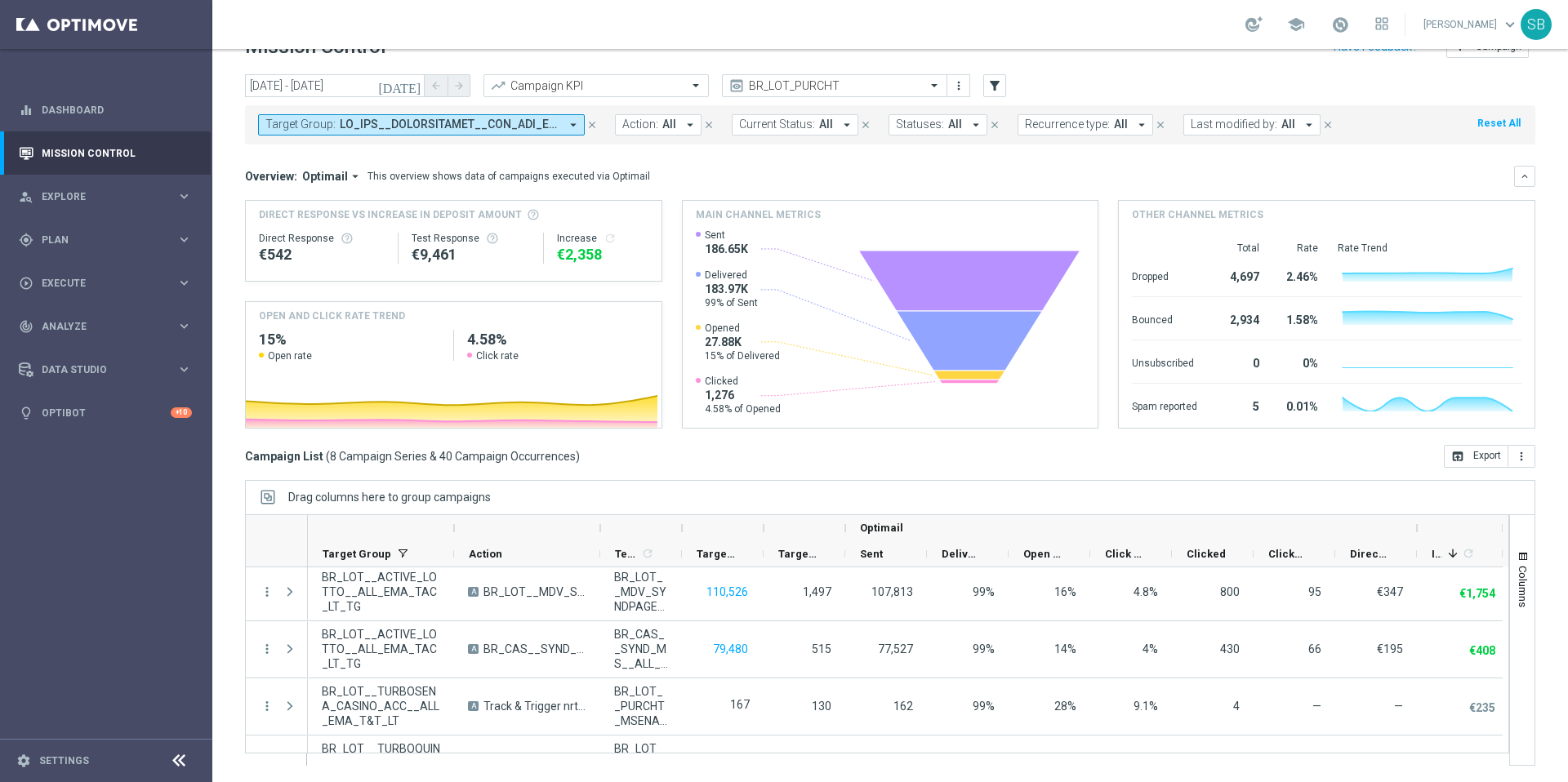
scroll to position [3, 0]
click at [77, 245] on div "gps_fixed Plan" at bounding box center [97, 241] width 158 height 15
click at [115, 436] on div "play_circle_outline Execute" at bounding box center [97, 430] width 158 height 15
click at [174, 375] on span "Analyze" at bounding box center [109, 376] width 135 height 10
click at [188, 328] on icon "keyboard_arrow_right" at bounding box center [184, 326] width 16 height 16
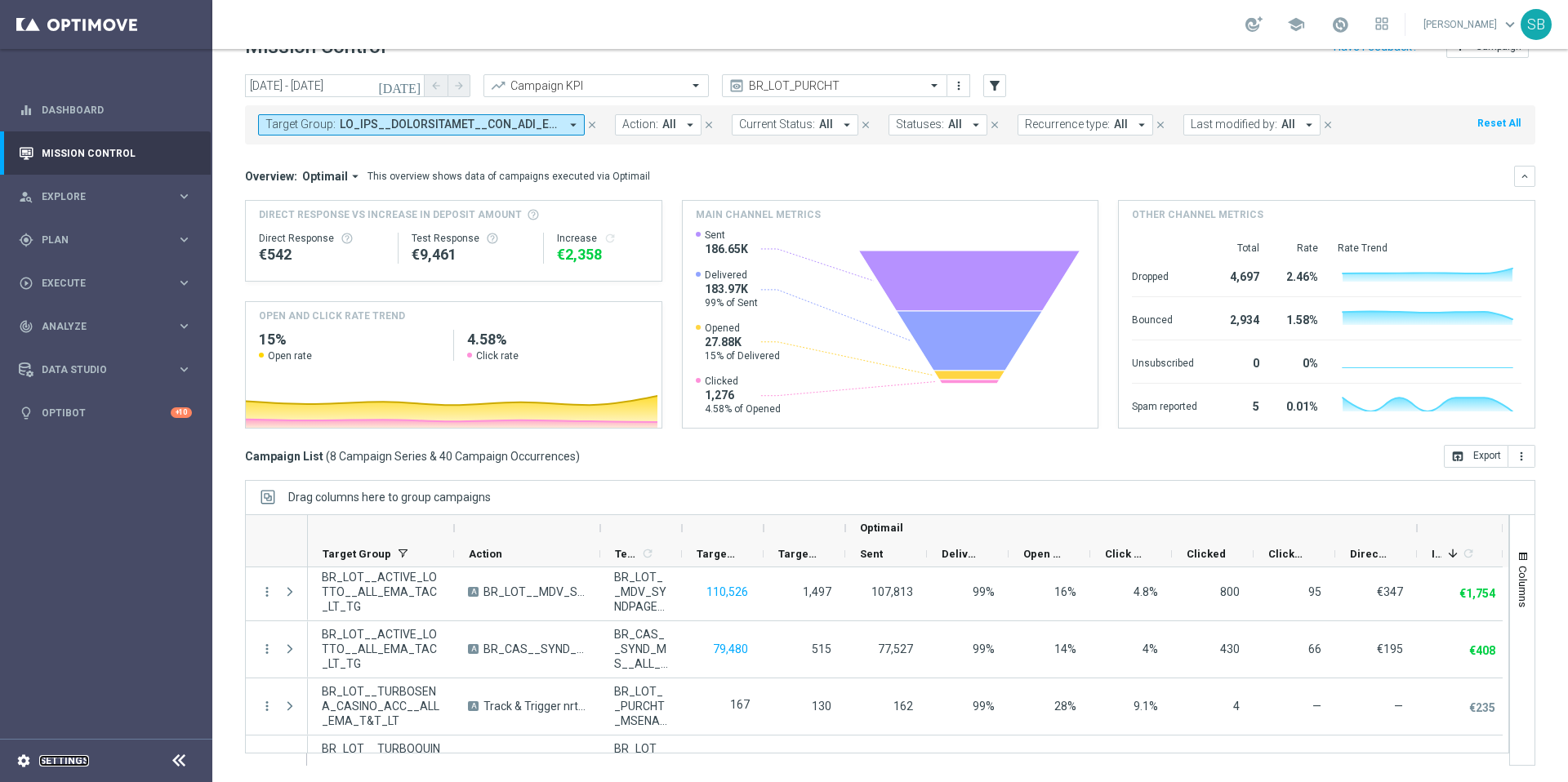
click at [58, 763] on link "Settings" at bounding box center [64, 761] width 50 height 10
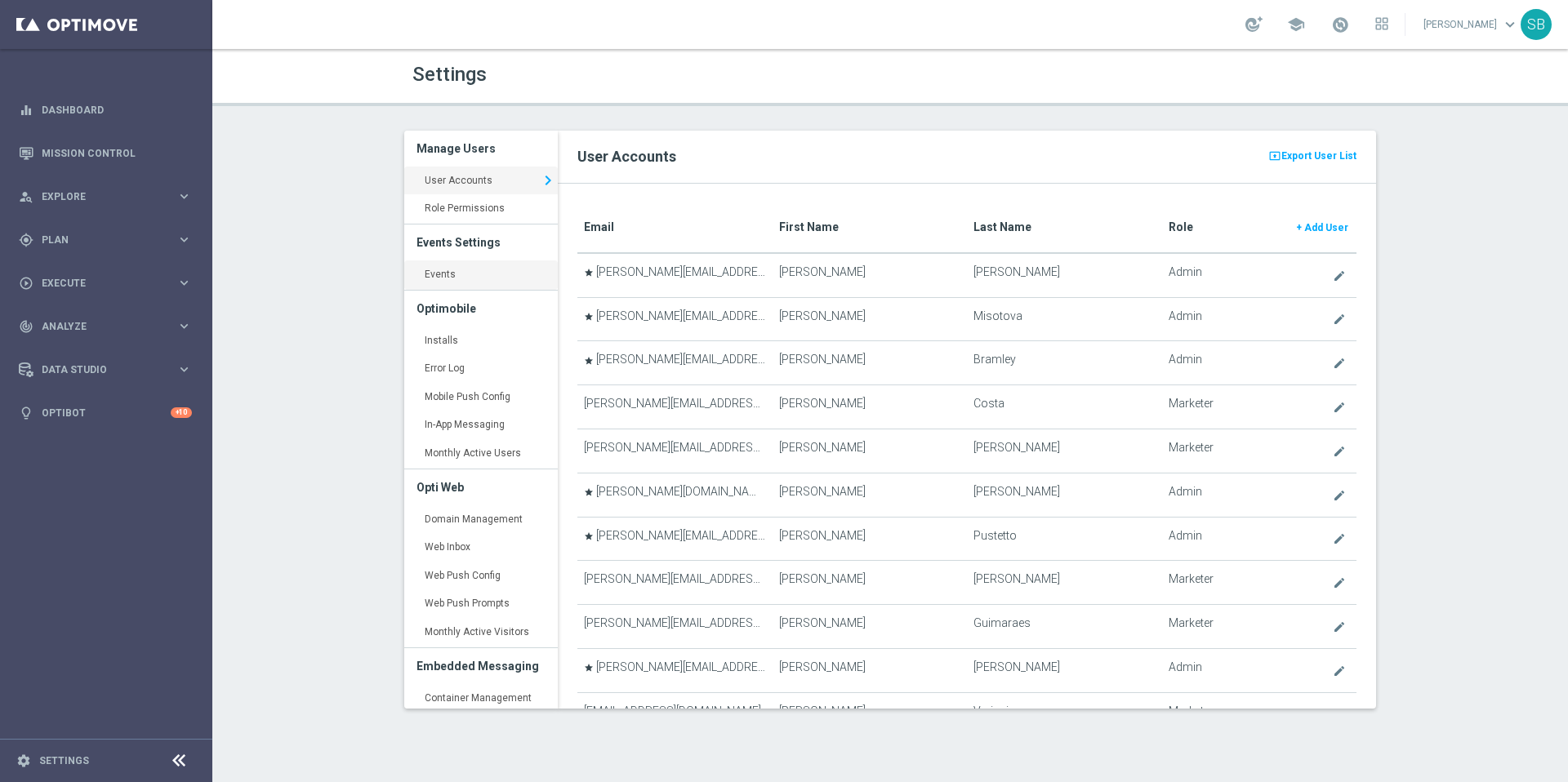
click at [450, 278] on link "Events keyboard_arrow_right" at bounding box center [481, 275] width 154 height 29
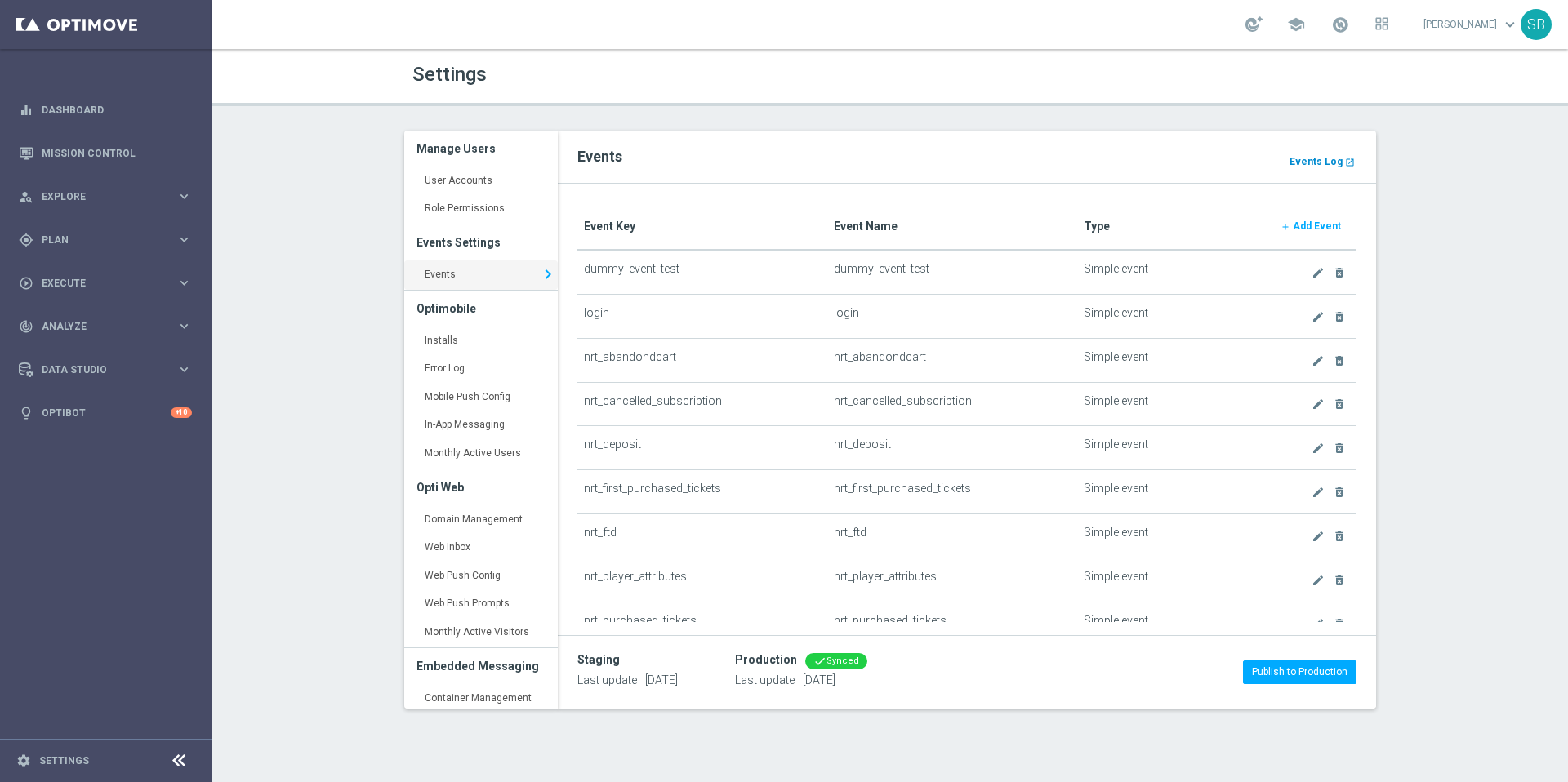
click at [1342, 164] on link "Events Log launch" at bounding box center [1322, 161] width 69 height 18
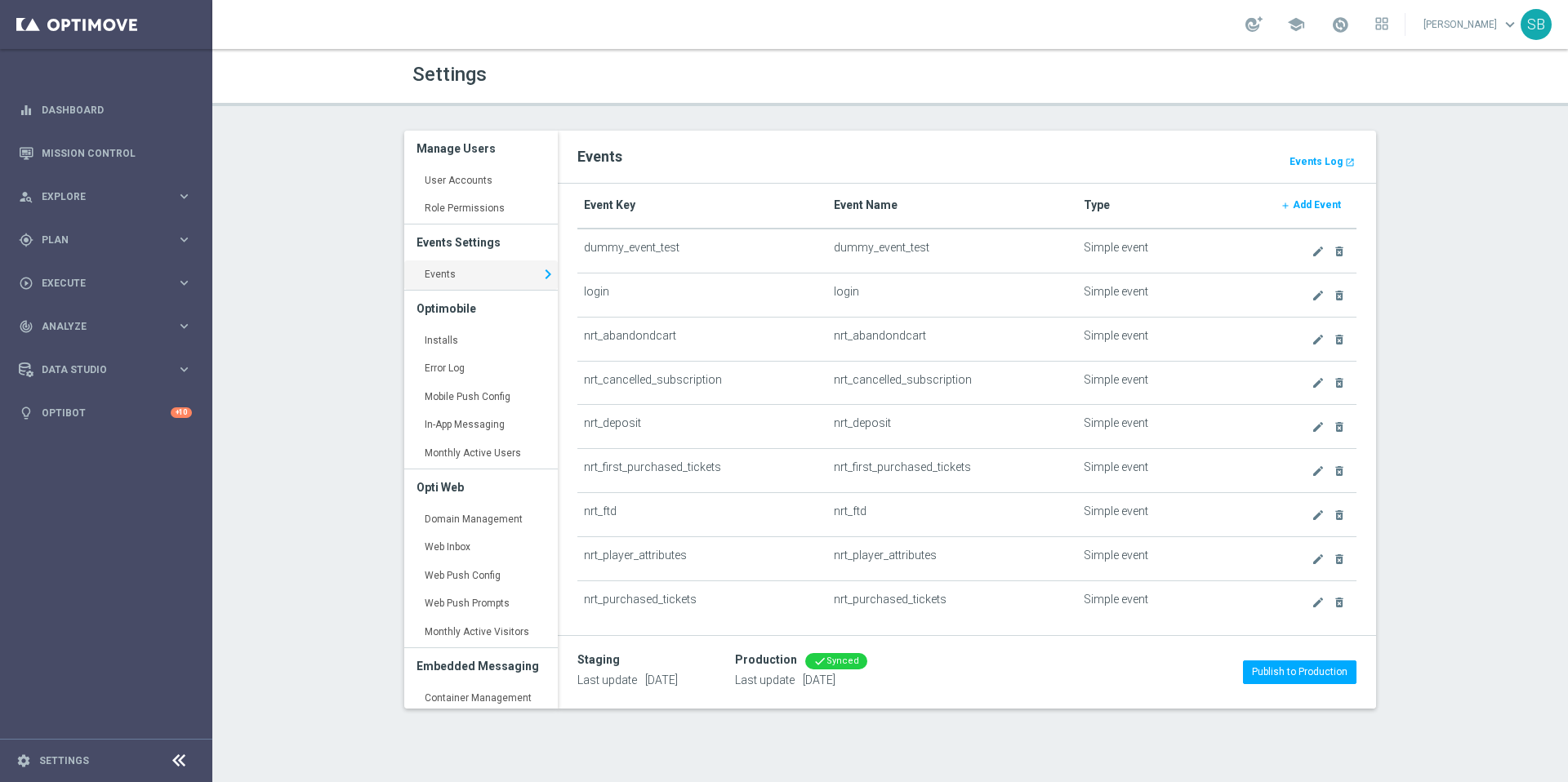
scroll to position [40, 0]
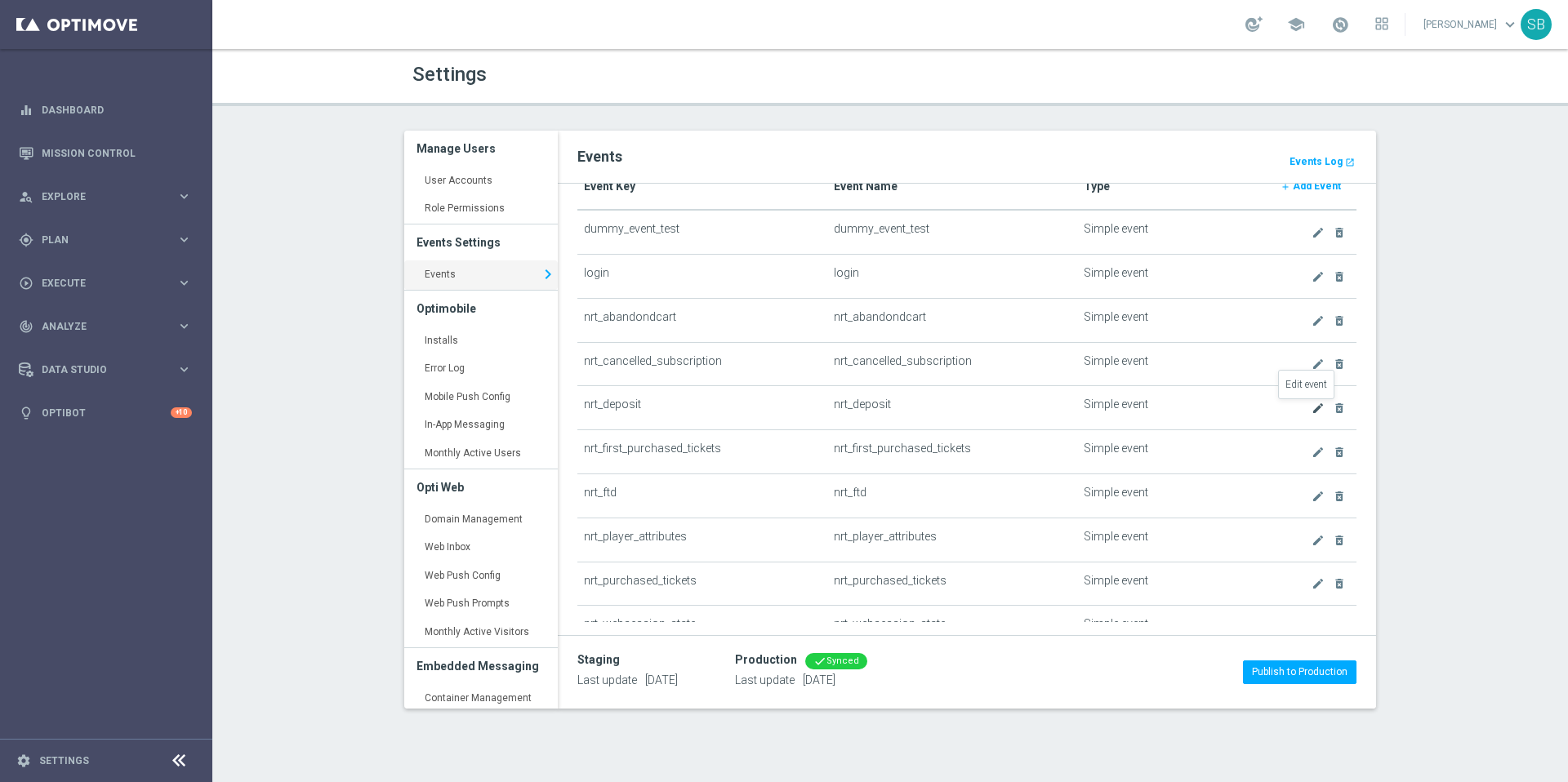
click at [1311, 412] on icon "create" at bounding box center [1318, 409] width 13 height 13
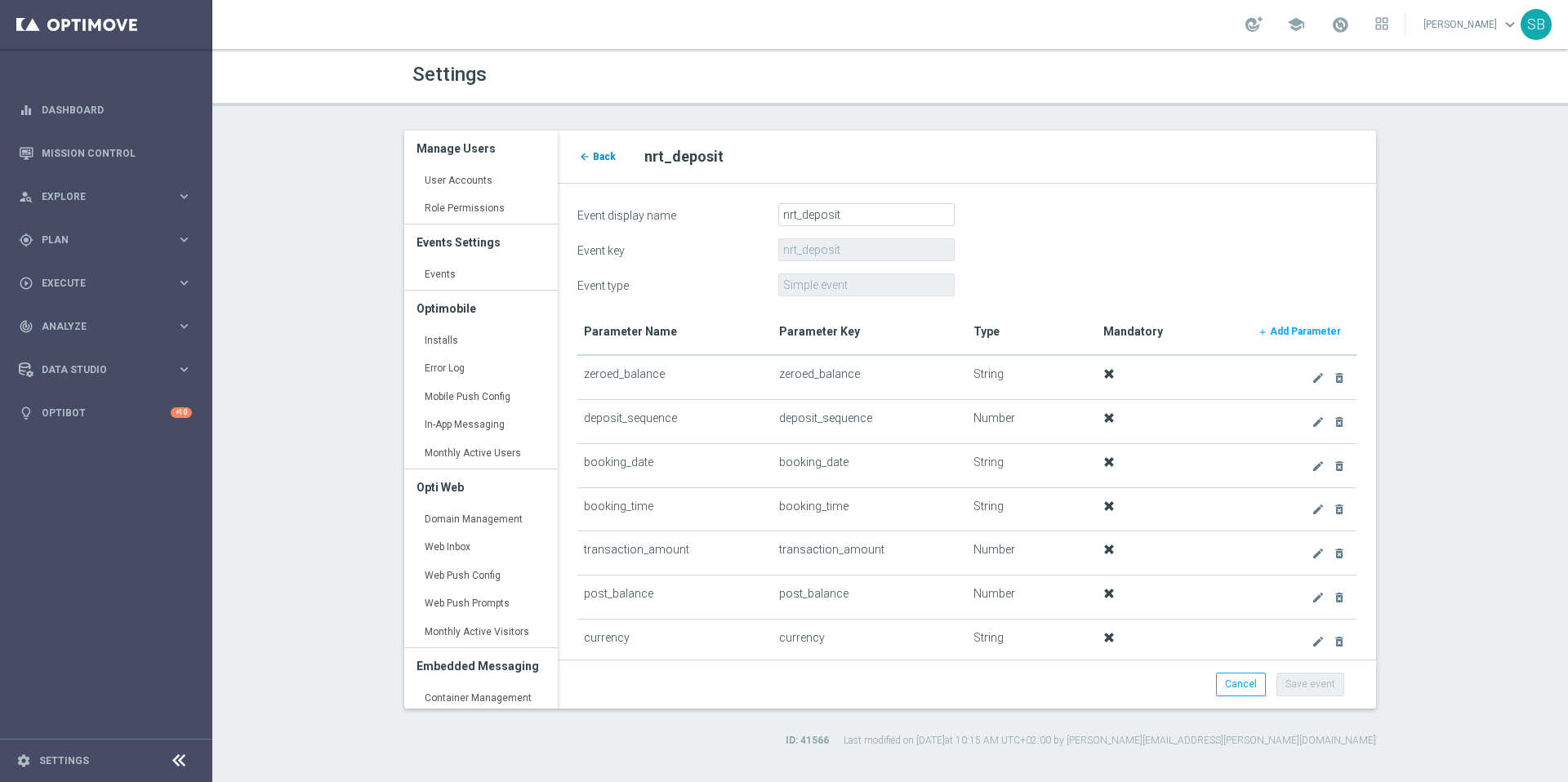
click at [606, 159] on span "Back" at bounding box center [603, 157] width 23 height 12
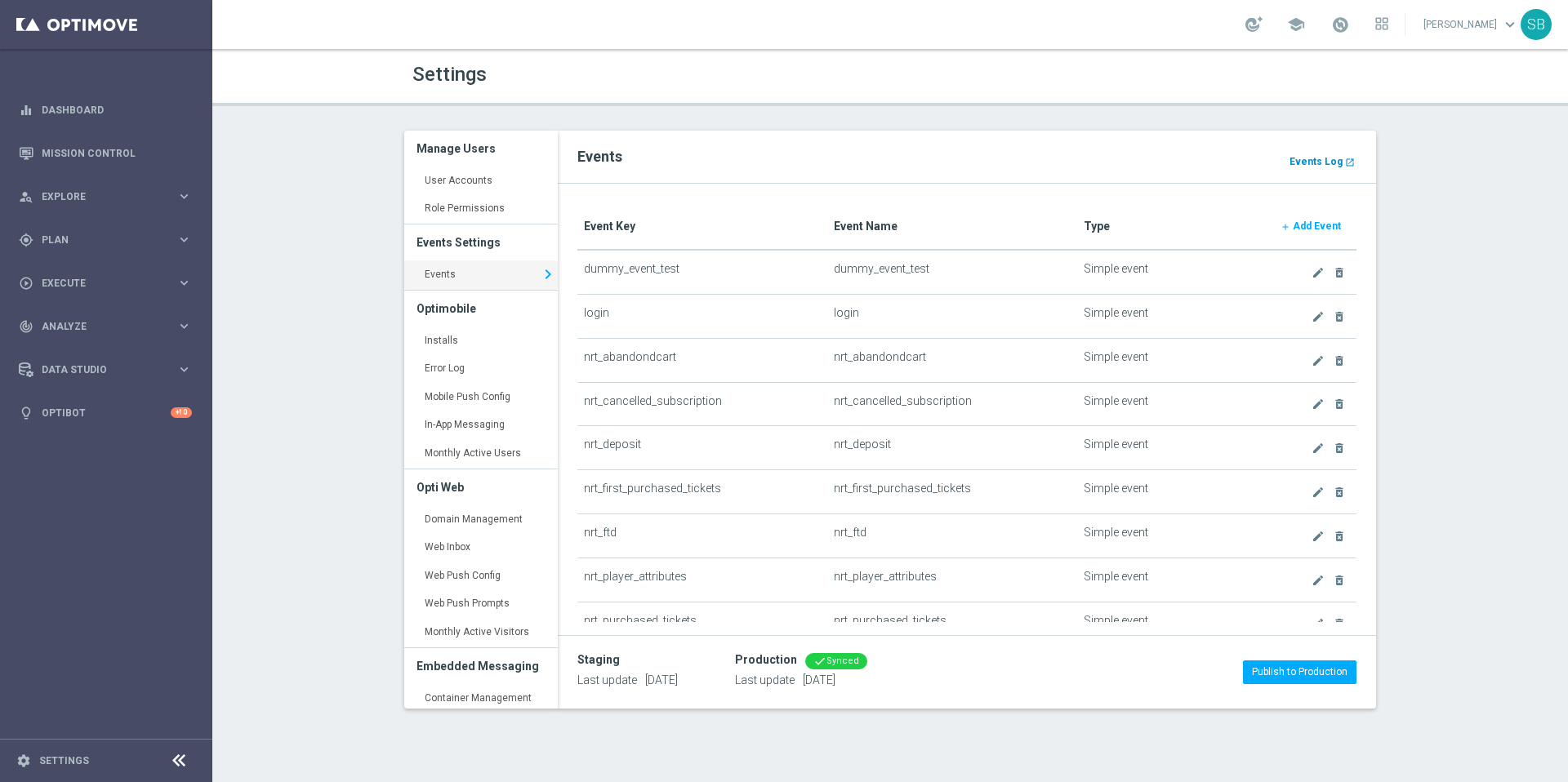
click at [1316, 162] on b "Events Log" at bounding box center [1316, 162] width 53 height 12
click at [1311, 361] on icon "create" at bounding box center [1318, 361] width 13 height 13
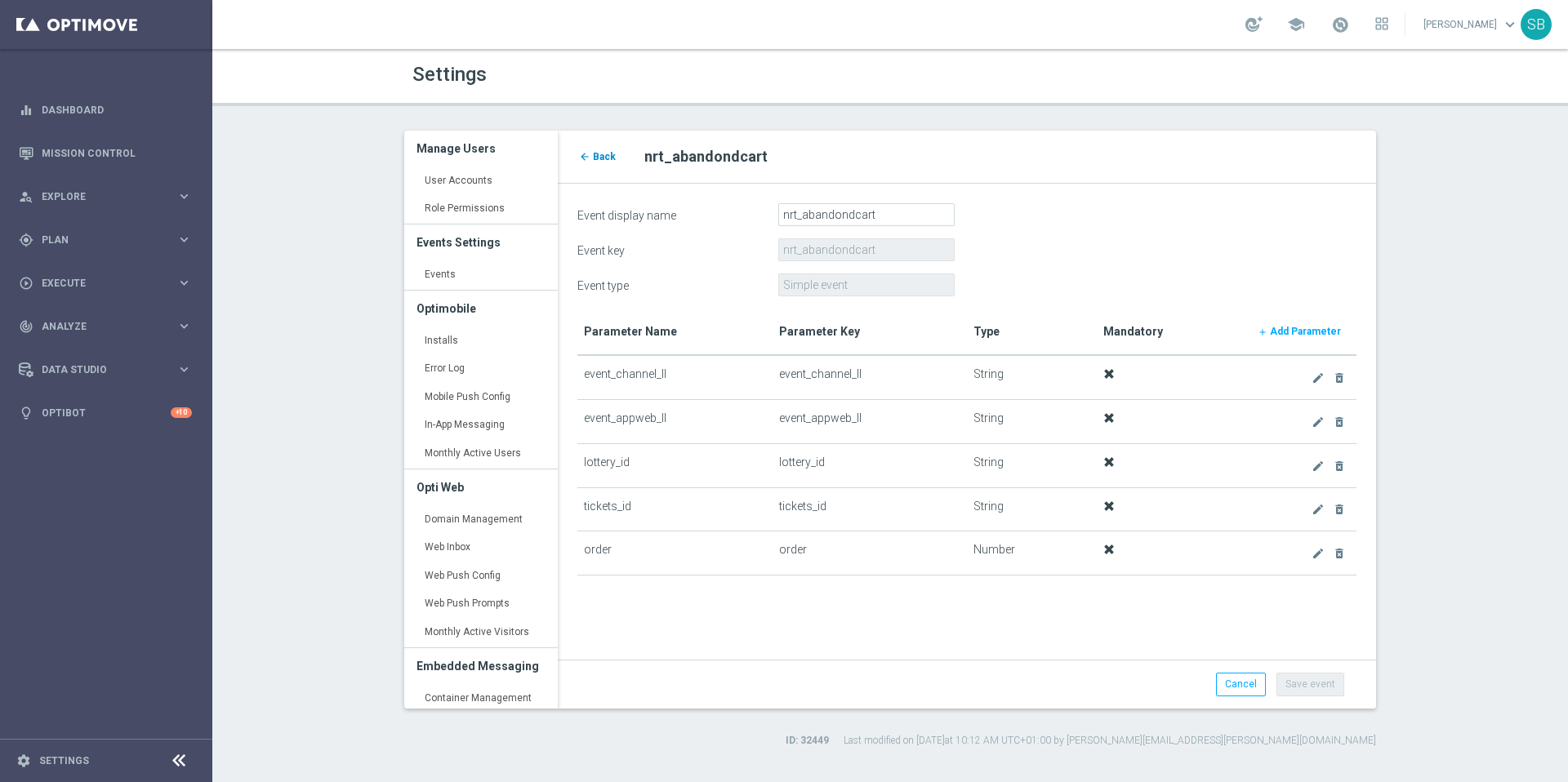
click at [593, 158] on span "Back" at bounding box center [603, 157] width 23 height 12
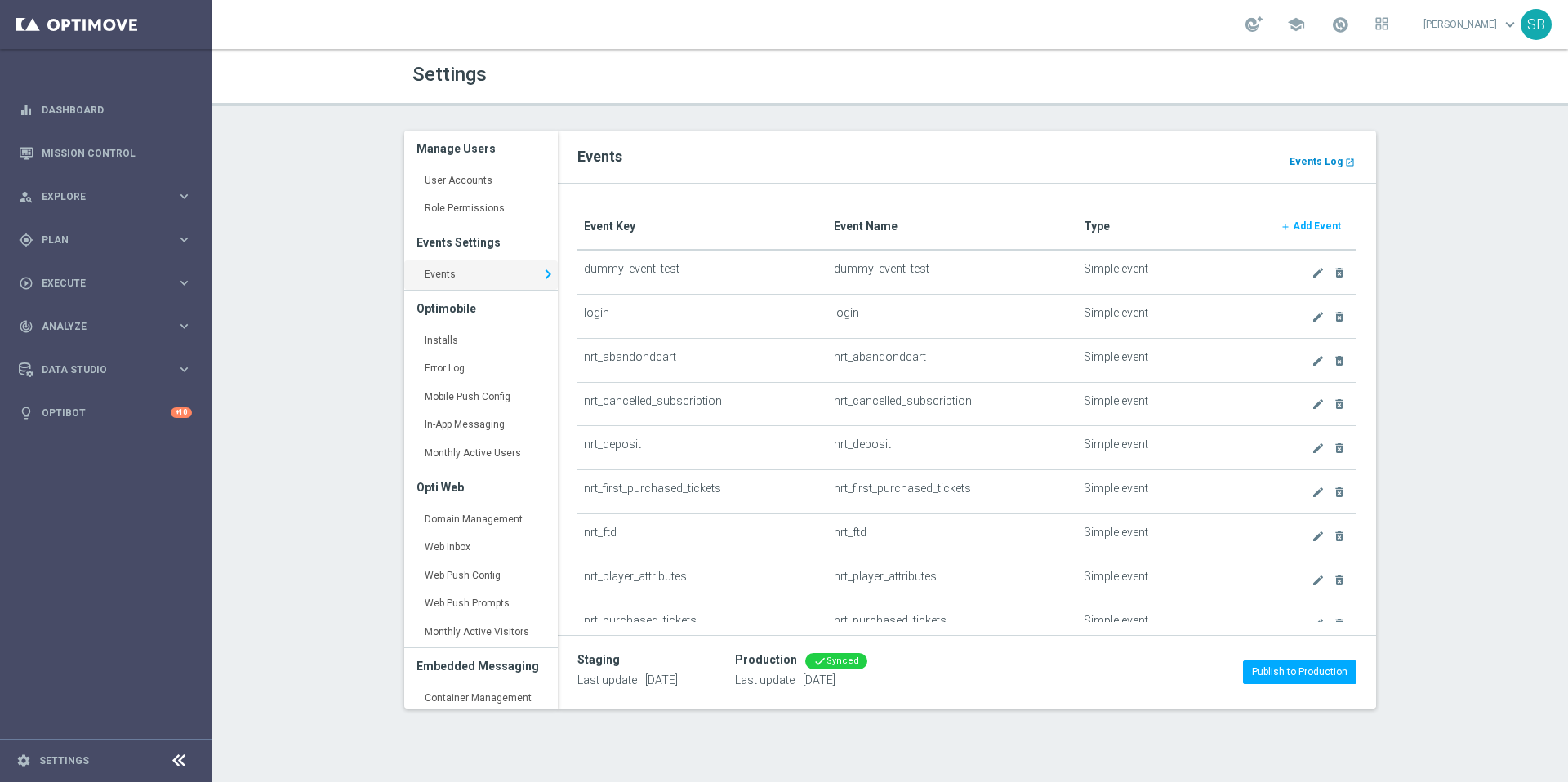
click at [1339, 165] on b "Events Log" at bounding box center [1316, 162] width 53 height 12
click at [1319, 164] on b "Events Log" at bounding box center [1316, 162] width 53 height 12
click at [1315, 165] on b "Events Log" at bounding box center [1316, 162] width 53 height 12
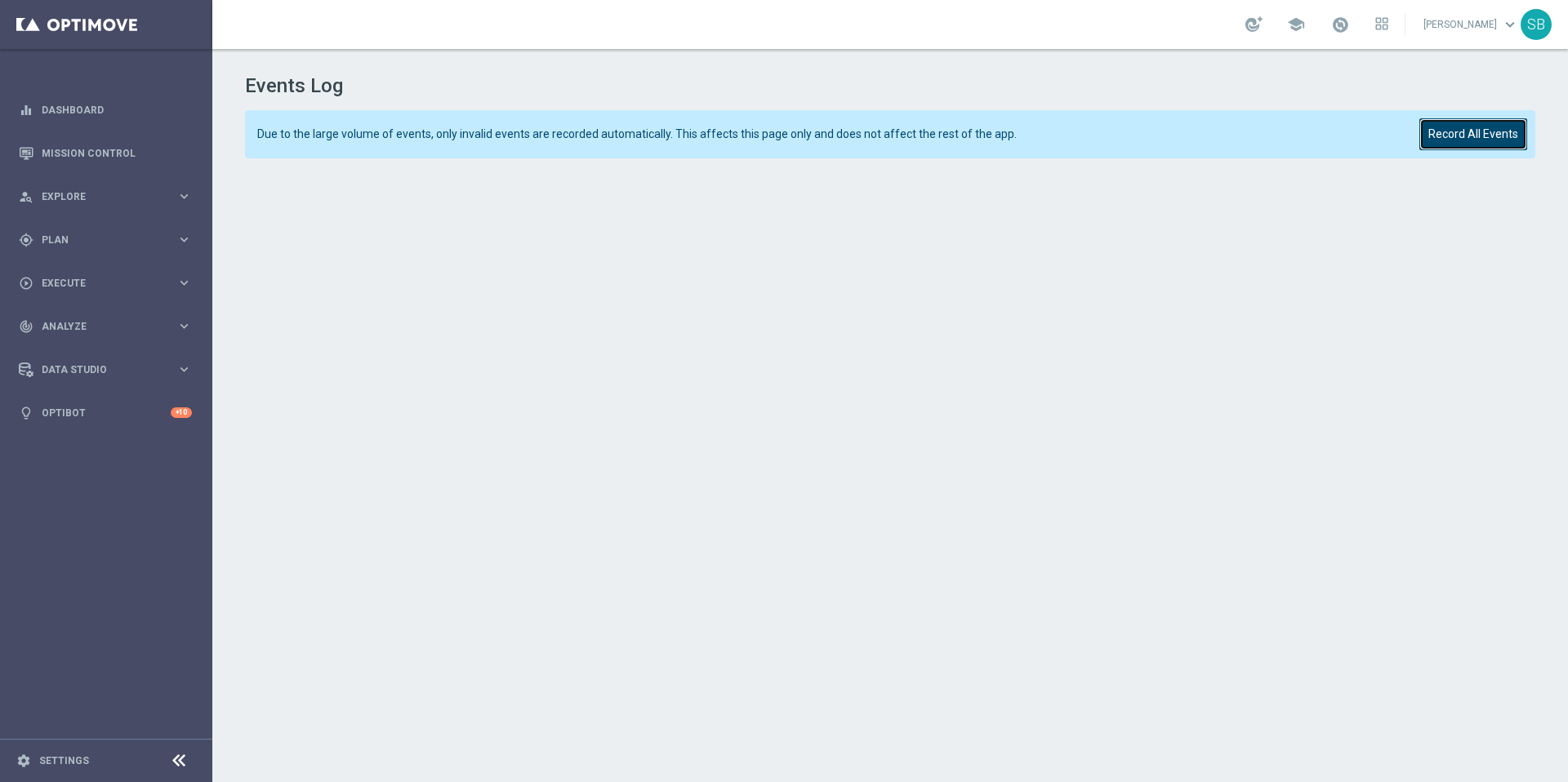
click at [1459, 139] on button "Record All Events" at bounding box center [1473, 135] width 108 height 32
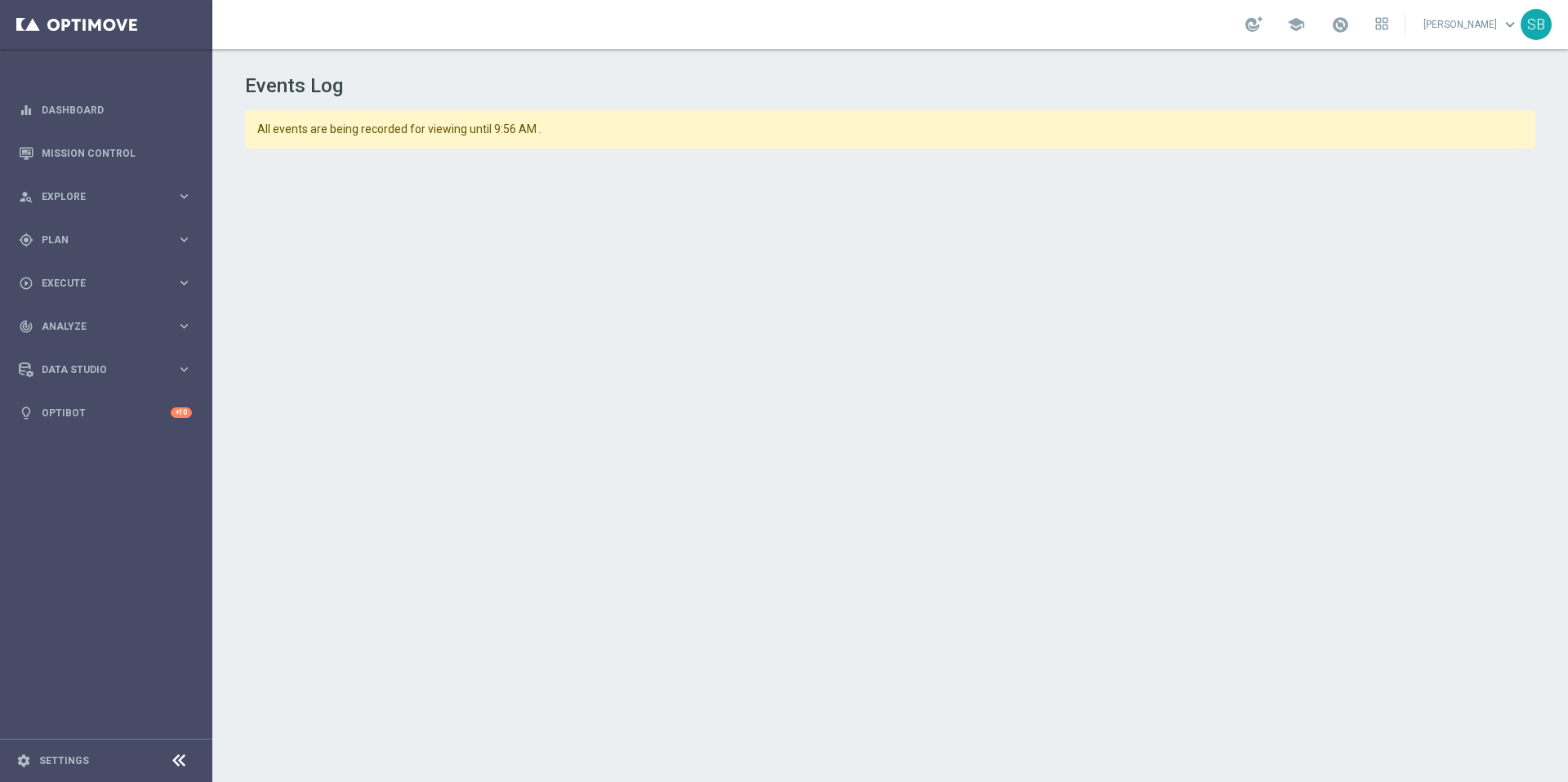
click at [1279, 82] on h1 "Events Log" at bounding box center [890, 86] width 1291 height 23
click at [807, 96] on h1 "Events Log" at bounding box center [890, 86] width 1291 height 23
click at [74, 767] on div "settings Settings" at bounding box center [81, 761] width 163 height 15
